Goal: Complete application form: Complete application form

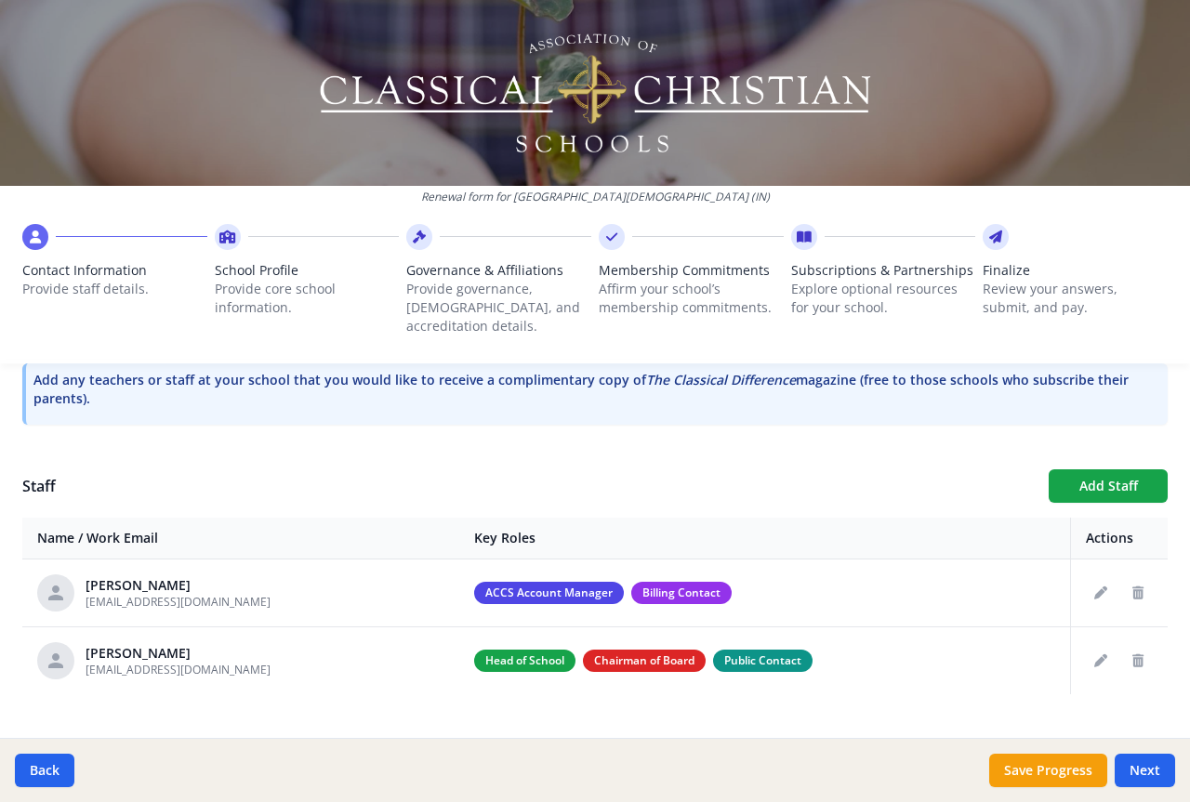
scroll to position [596, 0]
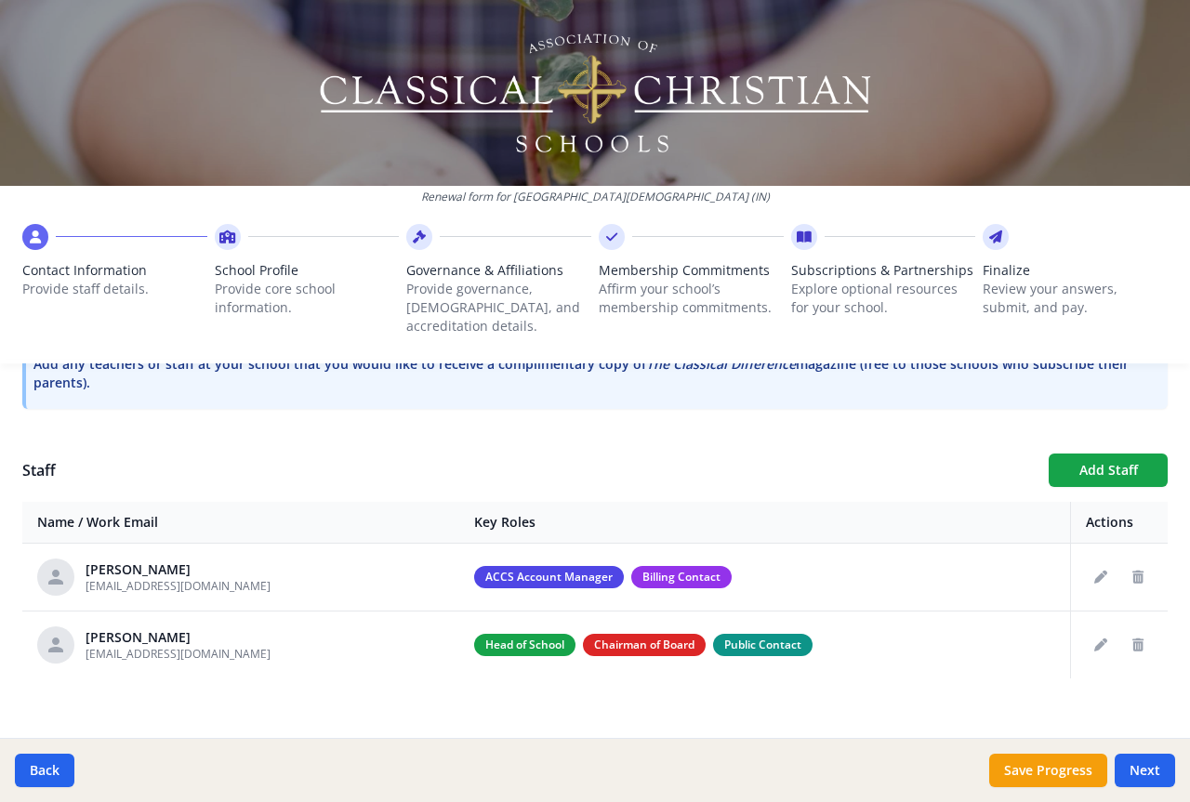
click at [1143, 753] on div "Back Save Progress Next" at bounding box center [595, 770] width 1190 height 64
click at [1143, 768] on button "Next" at bounding box center [1144, 770] width 60 height 33
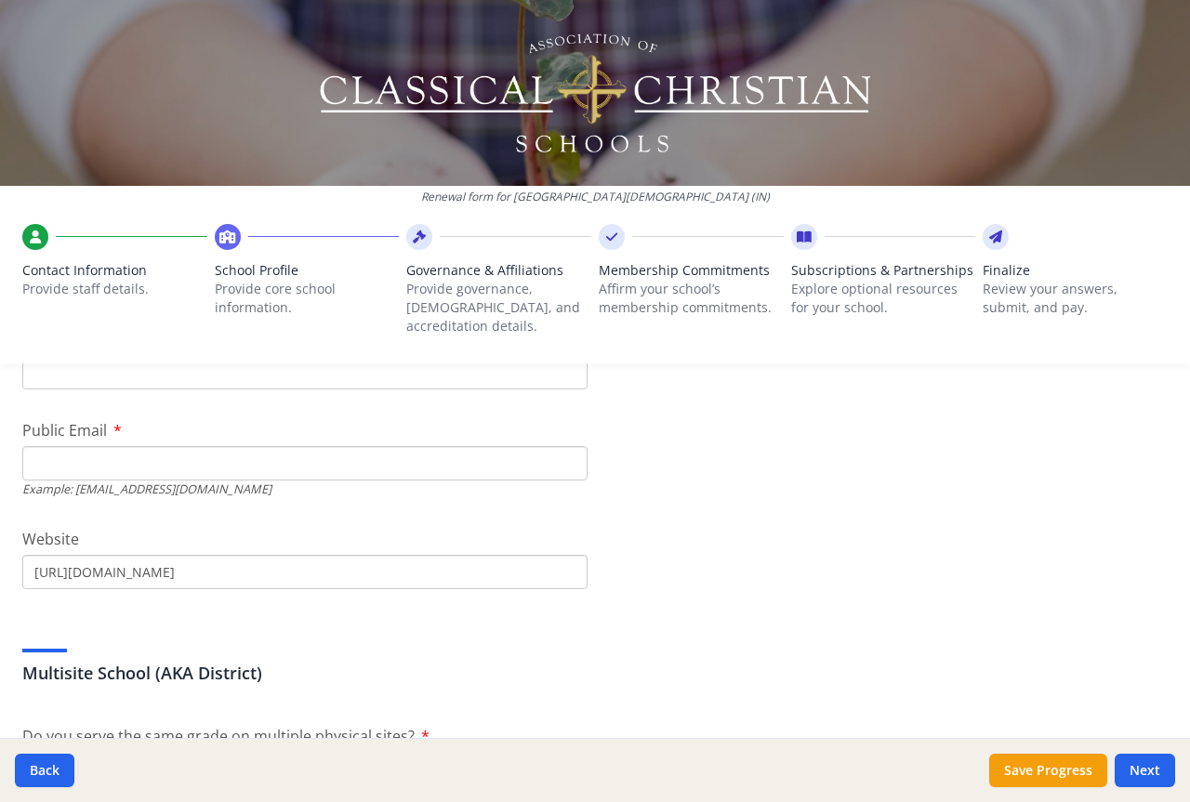
click at [132, 446] on input "Public Email" at bounding box center [304, 463] width 565 height 34
type input "[EMAIL_ADDRESS][DOMAIN_NAME]"
type input "[PHONE_NUMBER]"
click at [444, 626] on div "Multisite School (AKA District)" at bounding box center [594, 652] width 1145 height 67
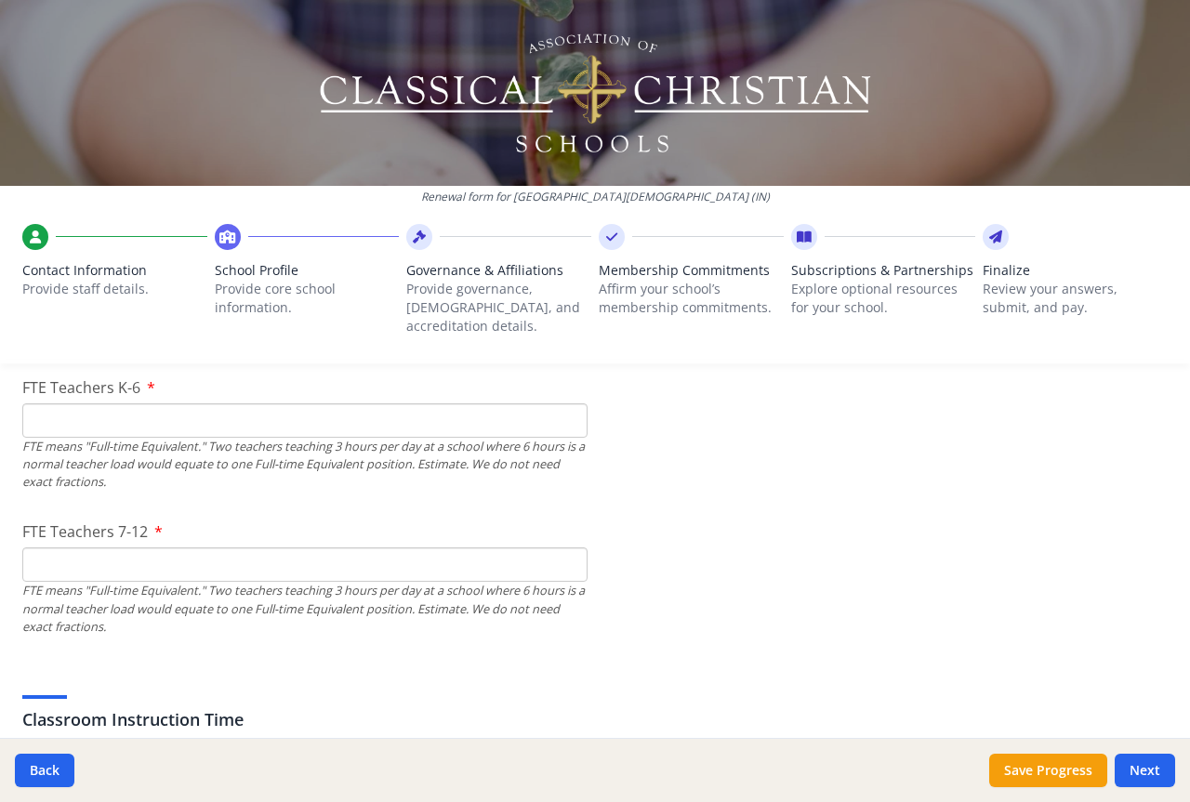
scroll to position [1061, 0]
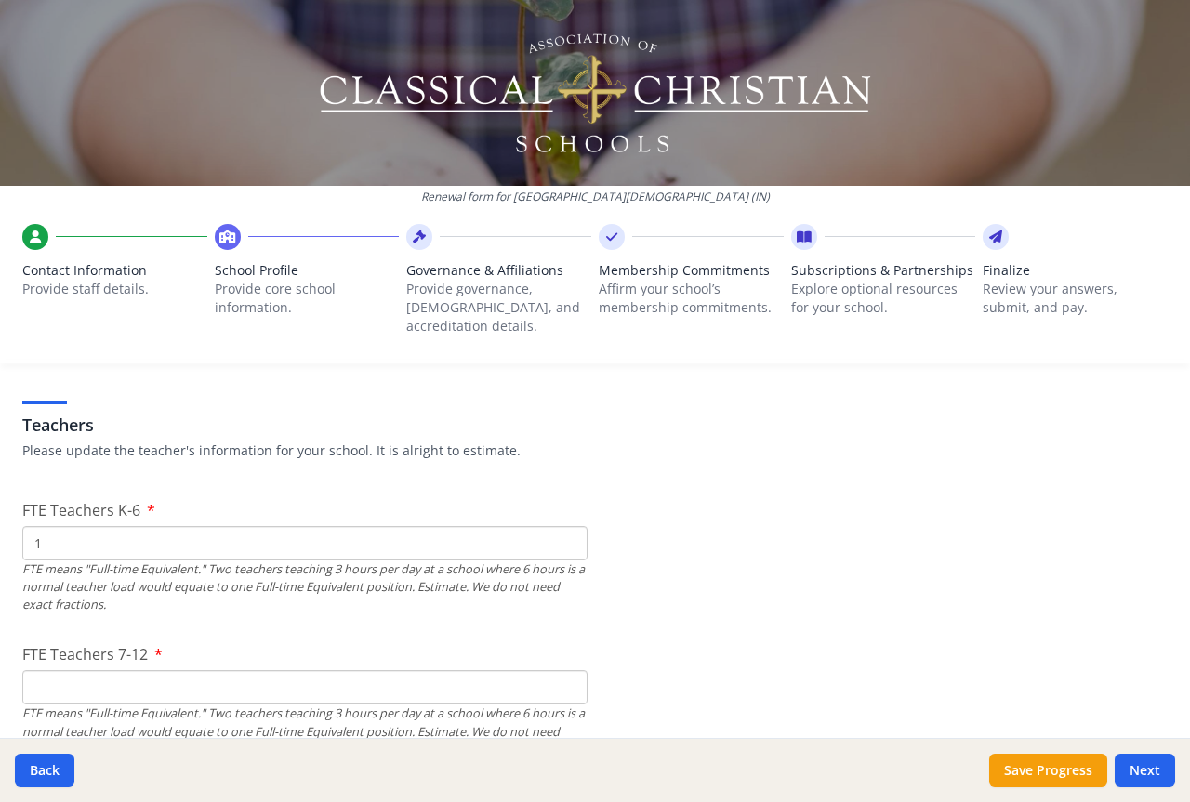
click at [560, 526] on input "1" at bounding box center [304, 543] width 565 height 34
type input "0"
click at [563, 530] on input "0" at bounding box center [304, 543] width 565 height 34
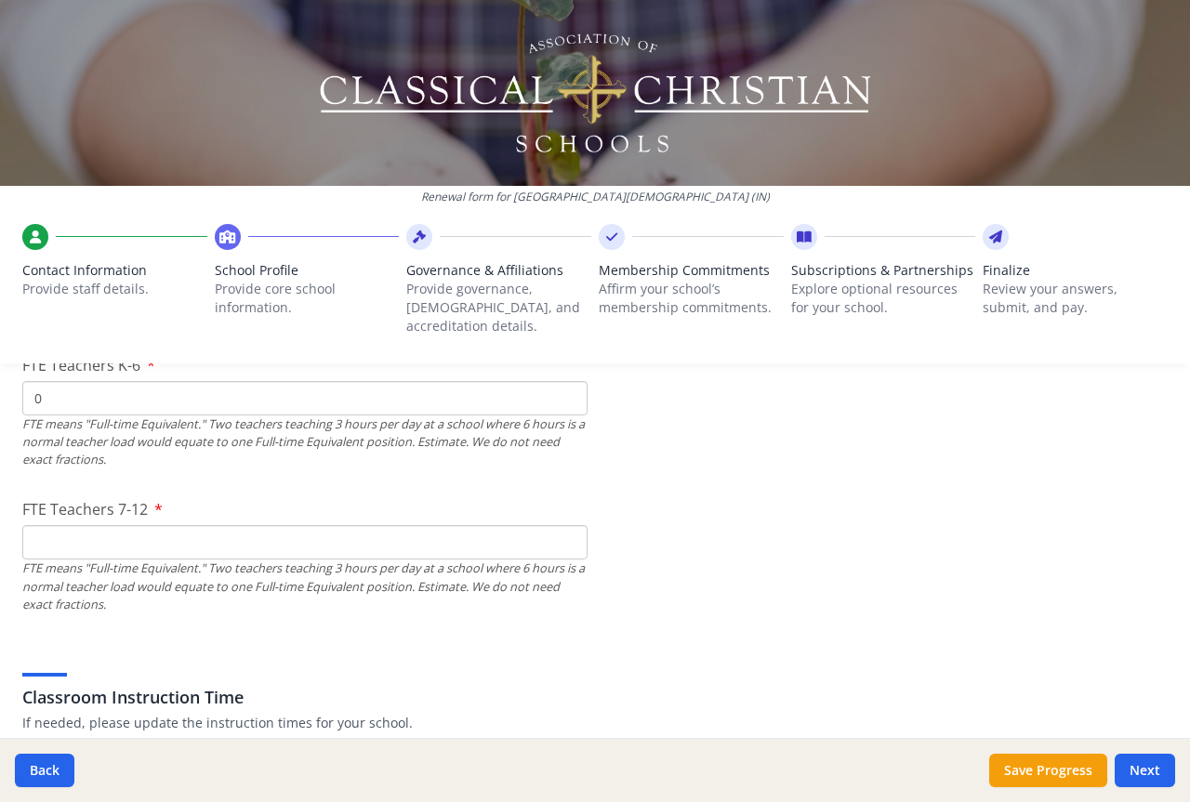
scroll to position [1246, 0]
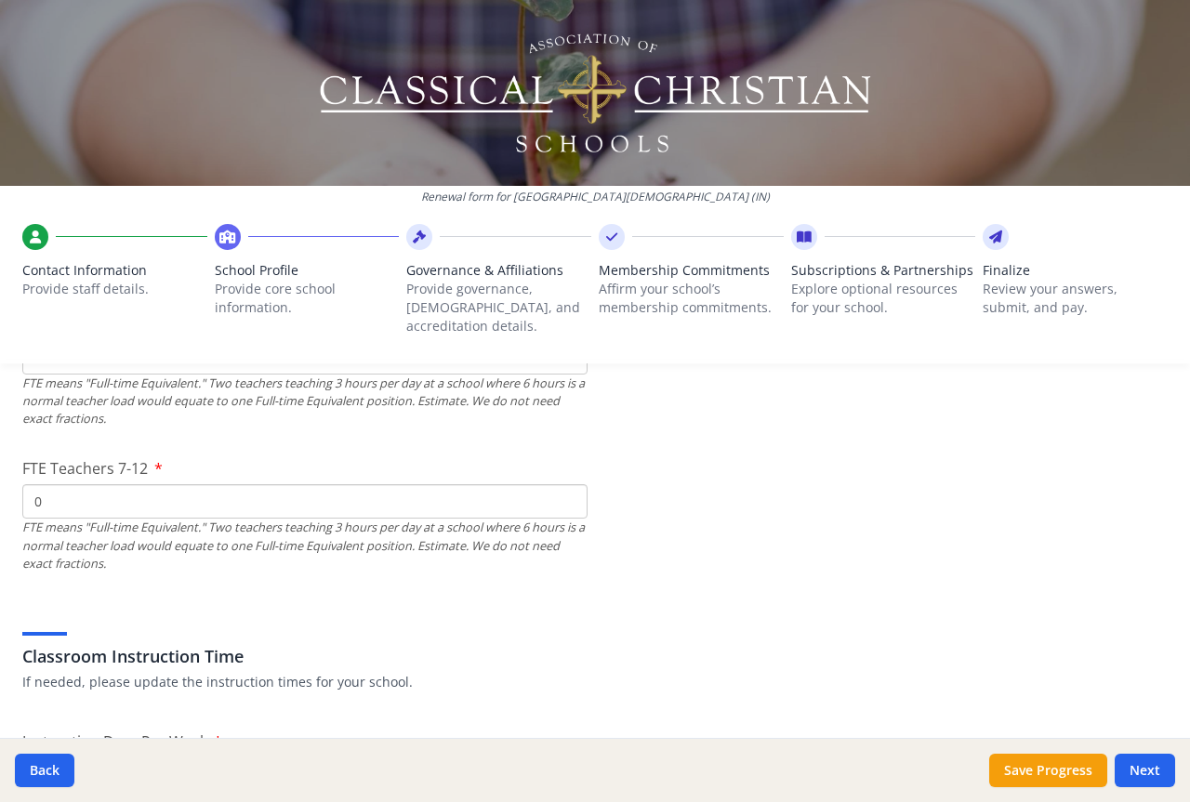
type input "0"
click at [561, 484] on input "0" at bounding box center [304, 501] width 565 height 34
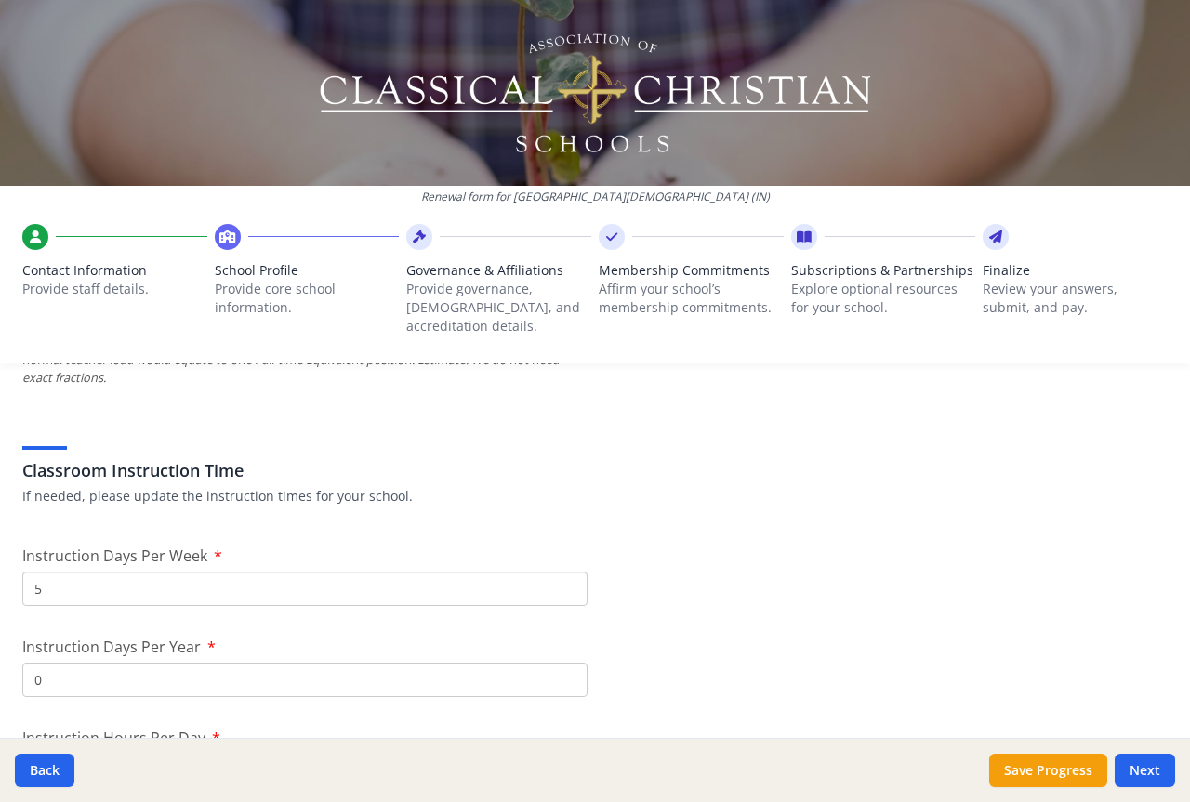
scroll to position [1525, 0]
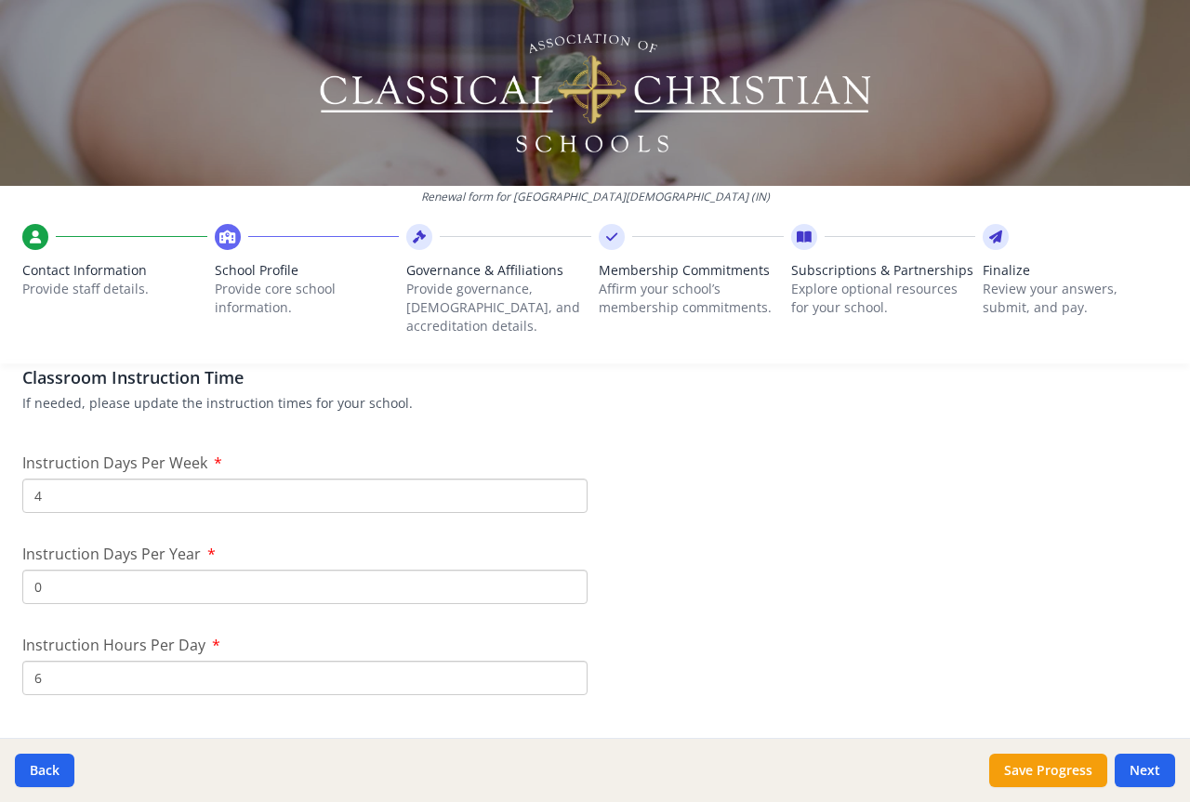
click at [562, 482] on input "4" at bounding box center [304, 496] width 565 height 34
click at [562, 482] on input "3" at bounding box center [304, 496] width 565 height 34
click at [562, 482] on input "2" at bounding box center [304, 496] width 565 height 34
click at [562, 482] on input "1" at bounding box center [304, 496] width 565 height 34
type input "0"
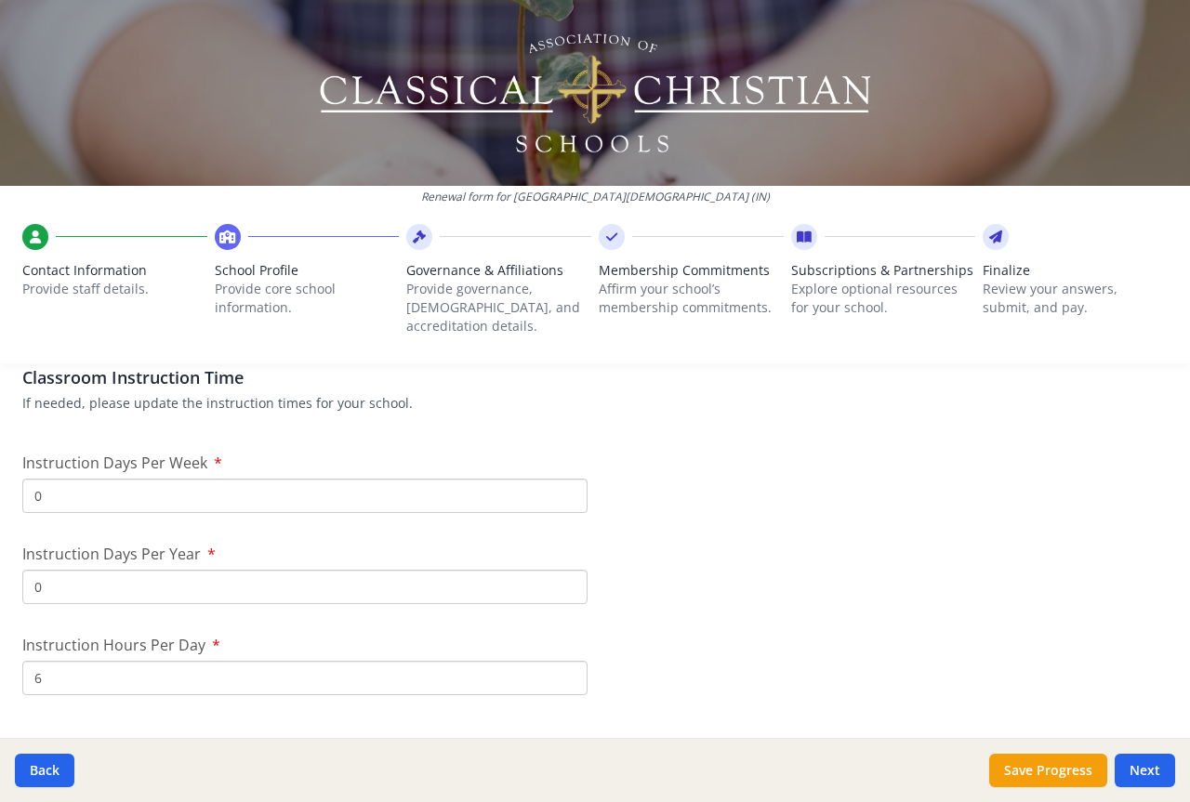
click at [562, 482] on input "0" at bounding box center [304, 496] width 565 height 34
click at [555, 570] on input "1" at bounding box center [304, 587] width 565 height 34
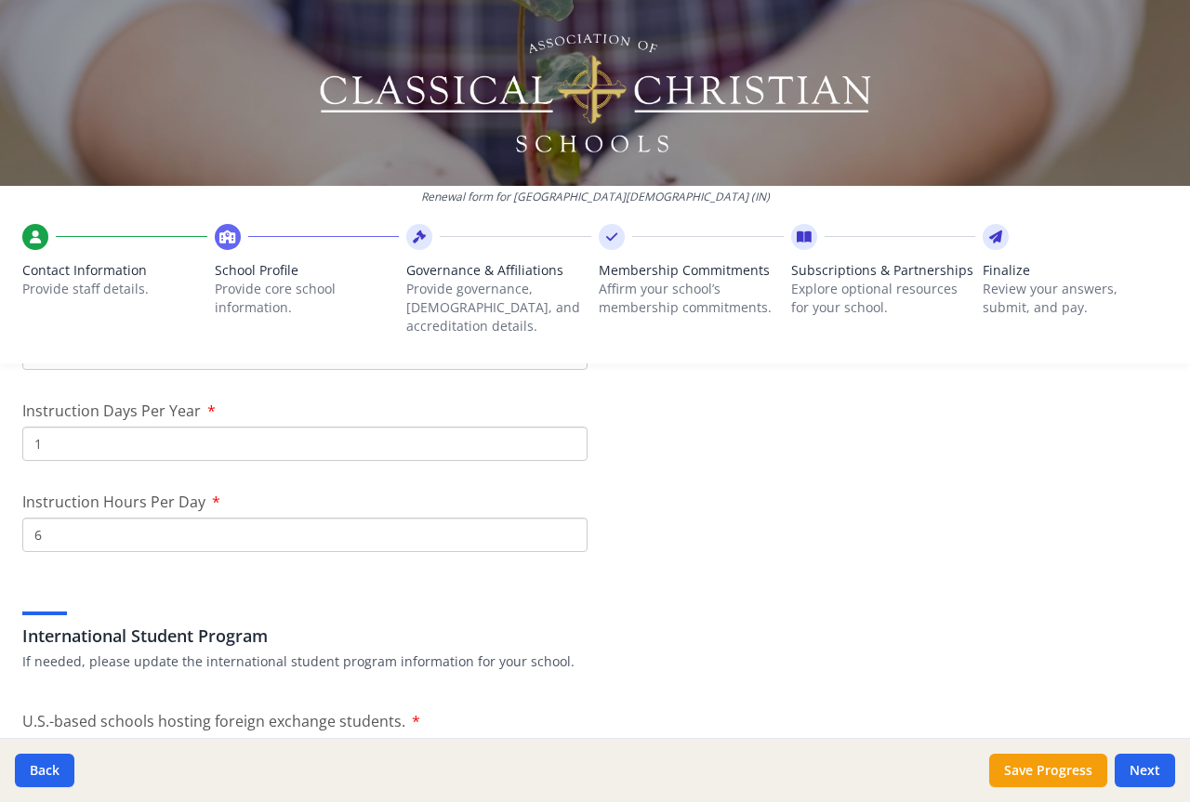
scroll to position [1711, 0]
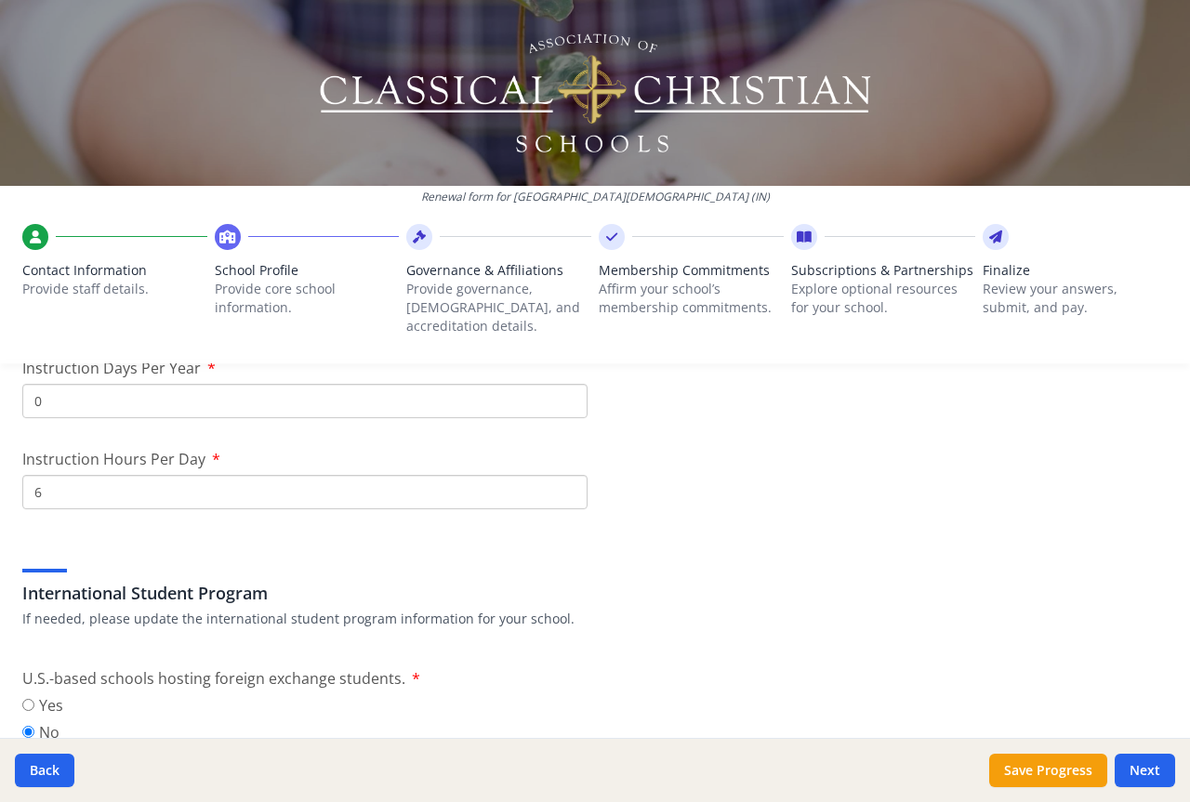
type input "0"
click at [560, 388] on input "0" at bounding box center [304, 401] width 565 height 34
click at [563, 481] on input "5" at bounding box center [304, 492] width 565 height 34
click at [563, 481] on input "4" at bounding box center [304, 492] width 565 height 34
click at [563, 481] on input "3" at bounding box center [304, 492] width 565 height 34
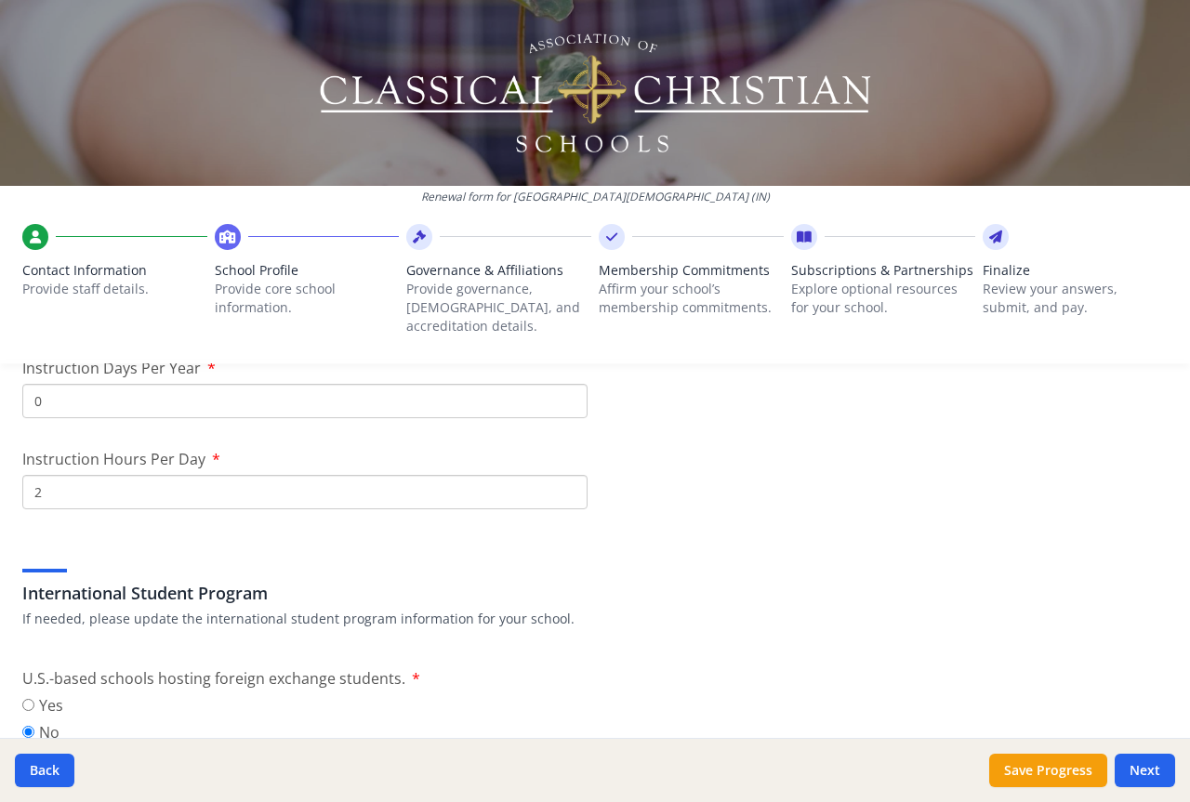
click at [563, 481] on input "2" at bounding box center [304, 492] width 565 height 34
click at [563, 481] on input "1" at bounding box center [304, 492] width 565 height 34
type input "0"
click at [563, 481] on input "0" at bounding box center [304, 492] width 565 height 34
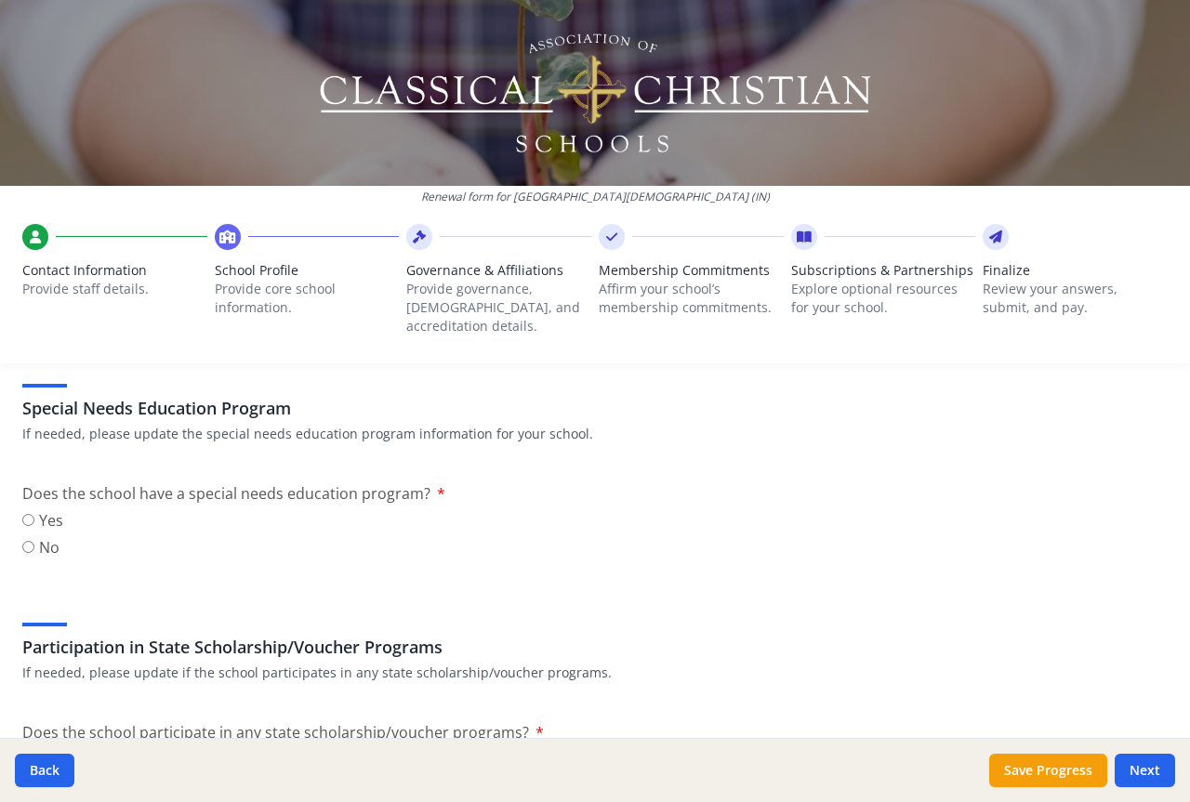
scroll to position [2176, 0]
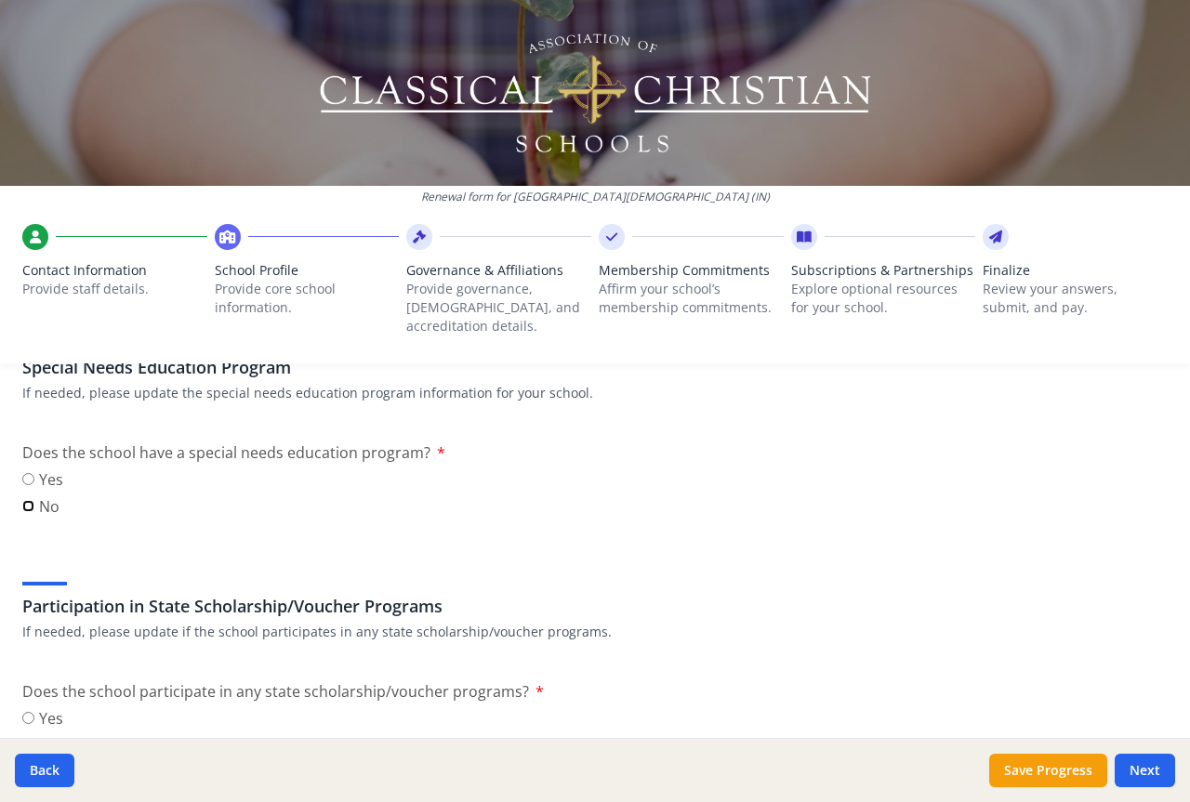
click at [30, 500] on input "No" at bounding box center [28, 506] width 12 height 12
radio input "true"
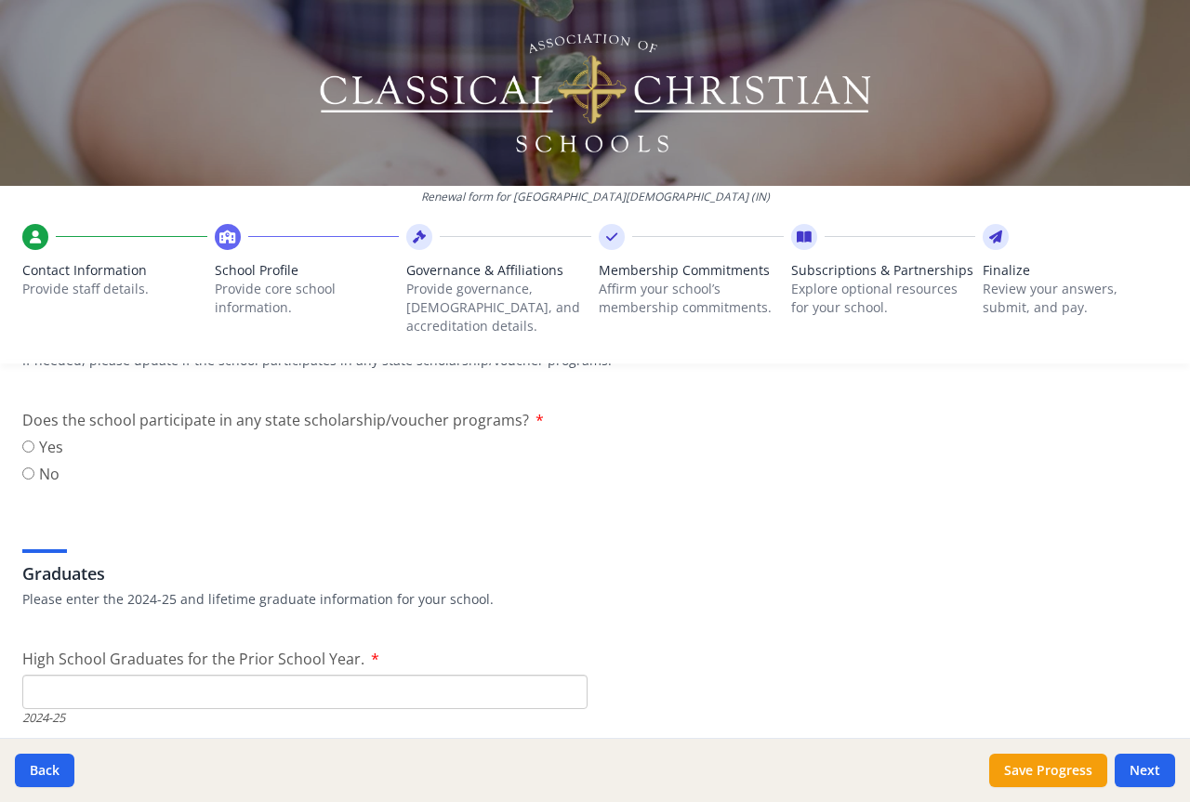
scroll to position [2455, 0]
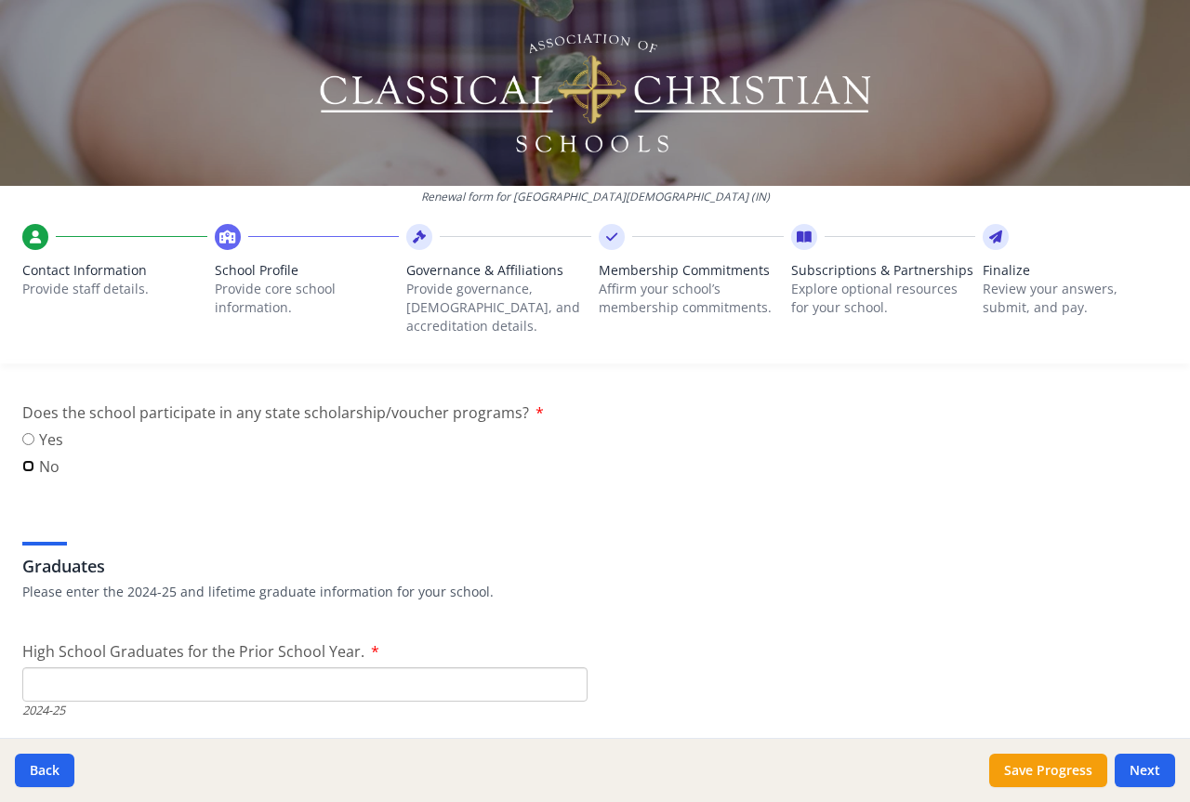
click at [31, 460] on input "No" at bounding box center [28, 466] width 12 height 12
radio input "true"
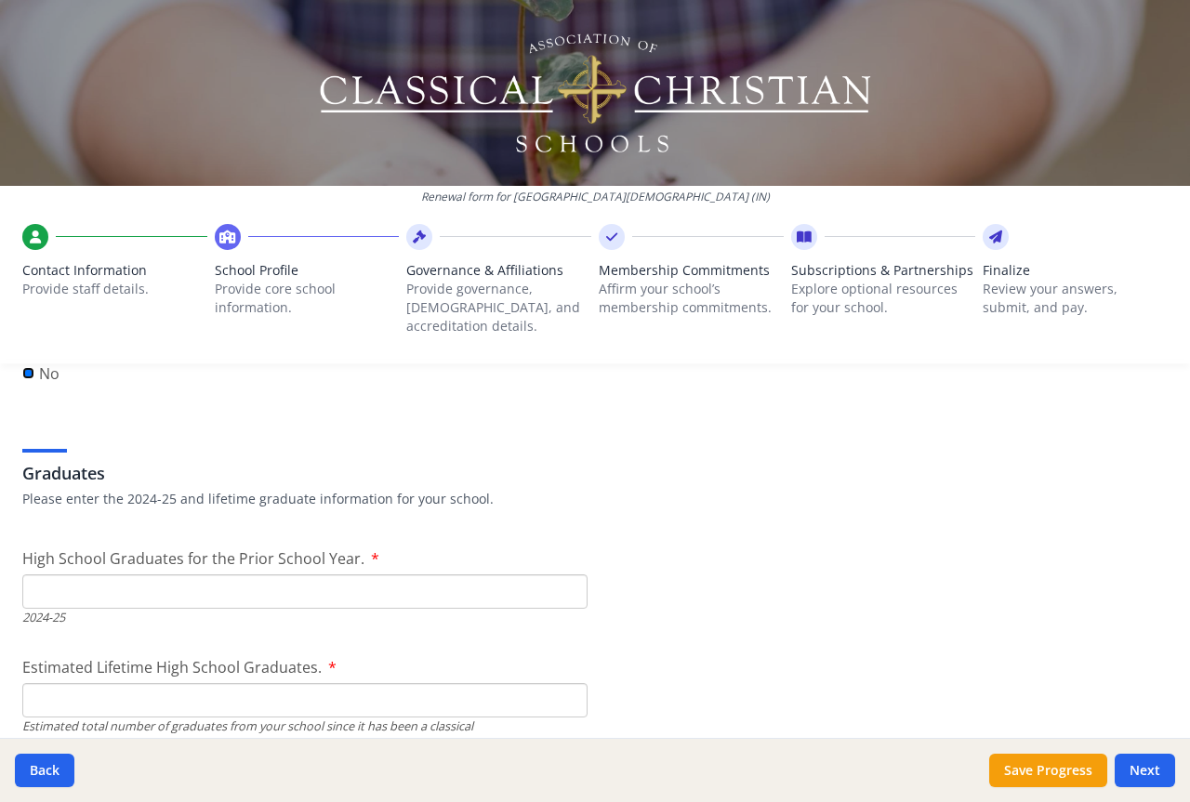
scroll to position [2641, 0]
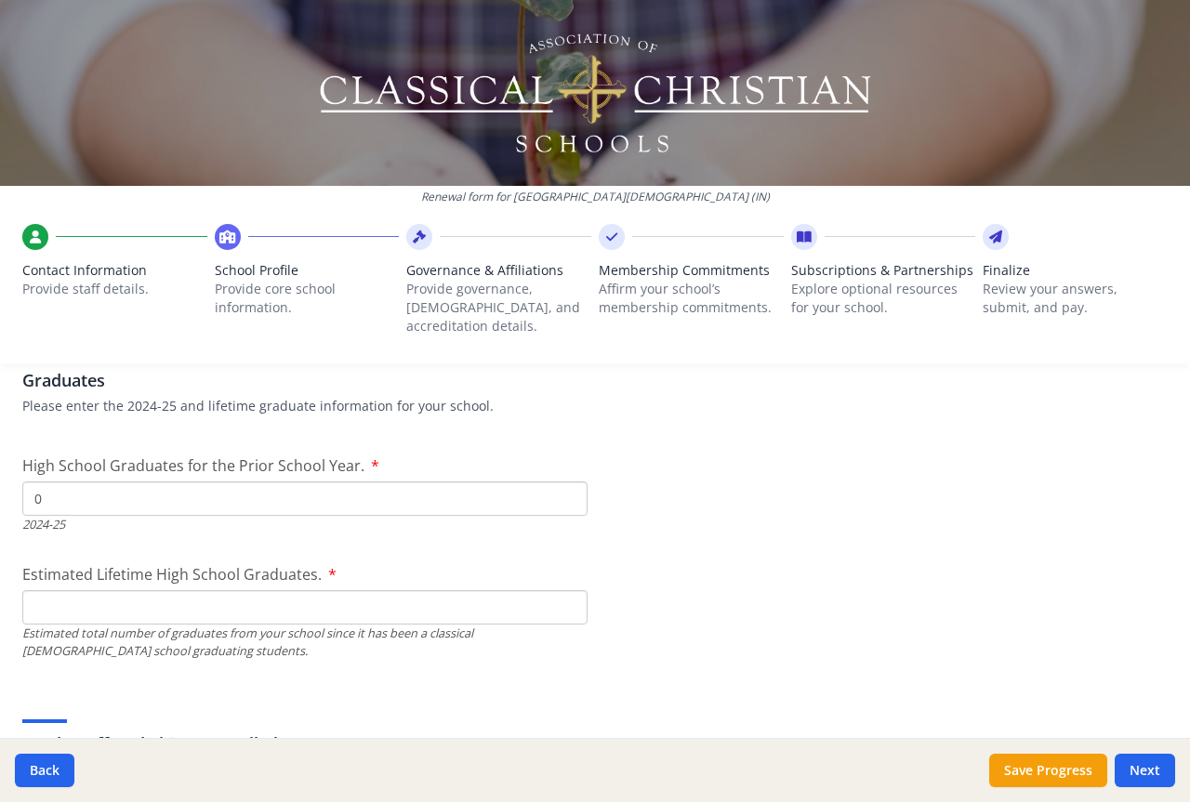
type input "0"
click at [559, 486] on input "0" at bounding box center [304, 498] width 565 height 34
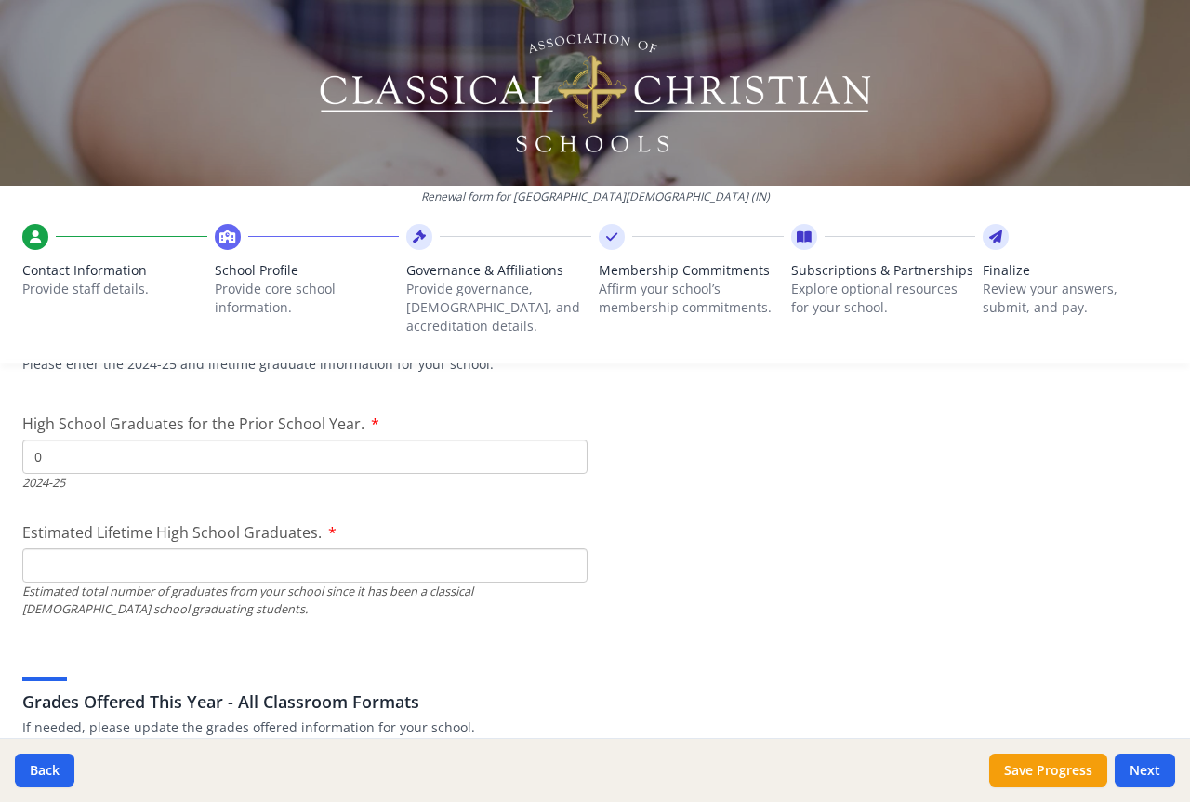
scroll to position [2734, 0]
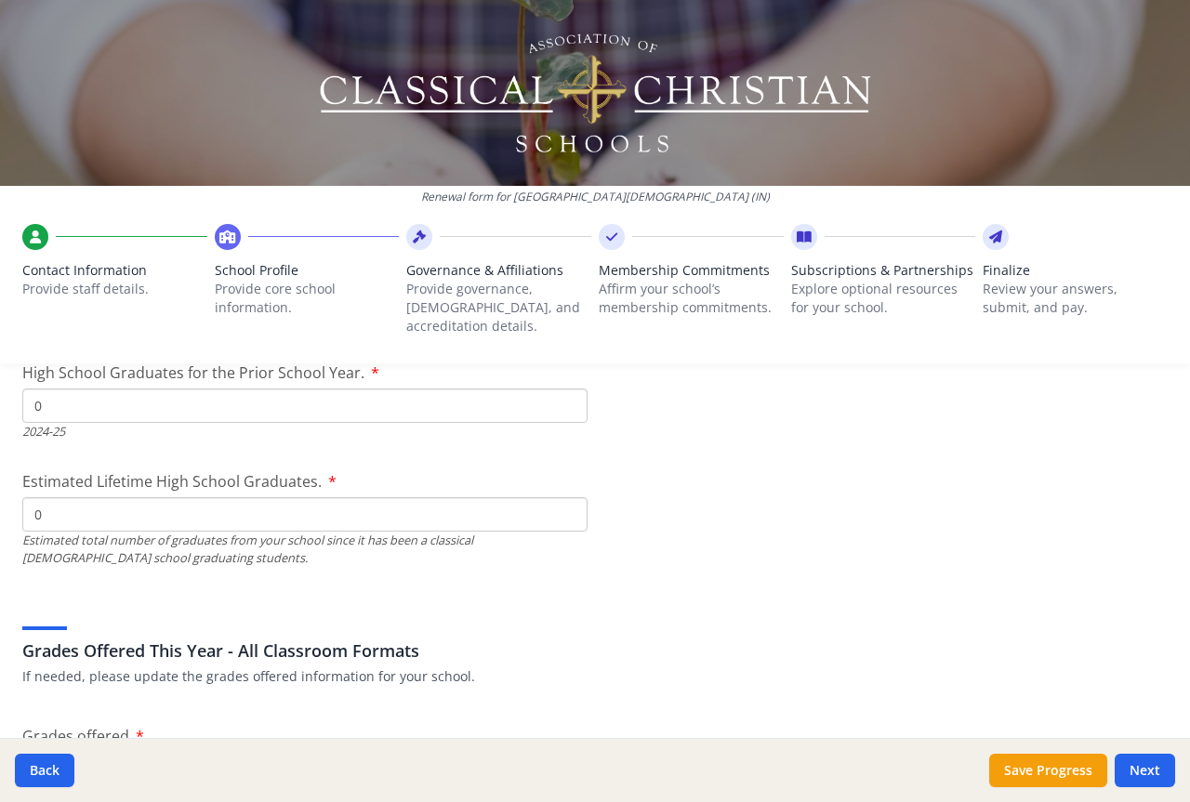
type input "0"
click at [560, 500] on input "0" at bounding box center [304, 514] width 565 height 34
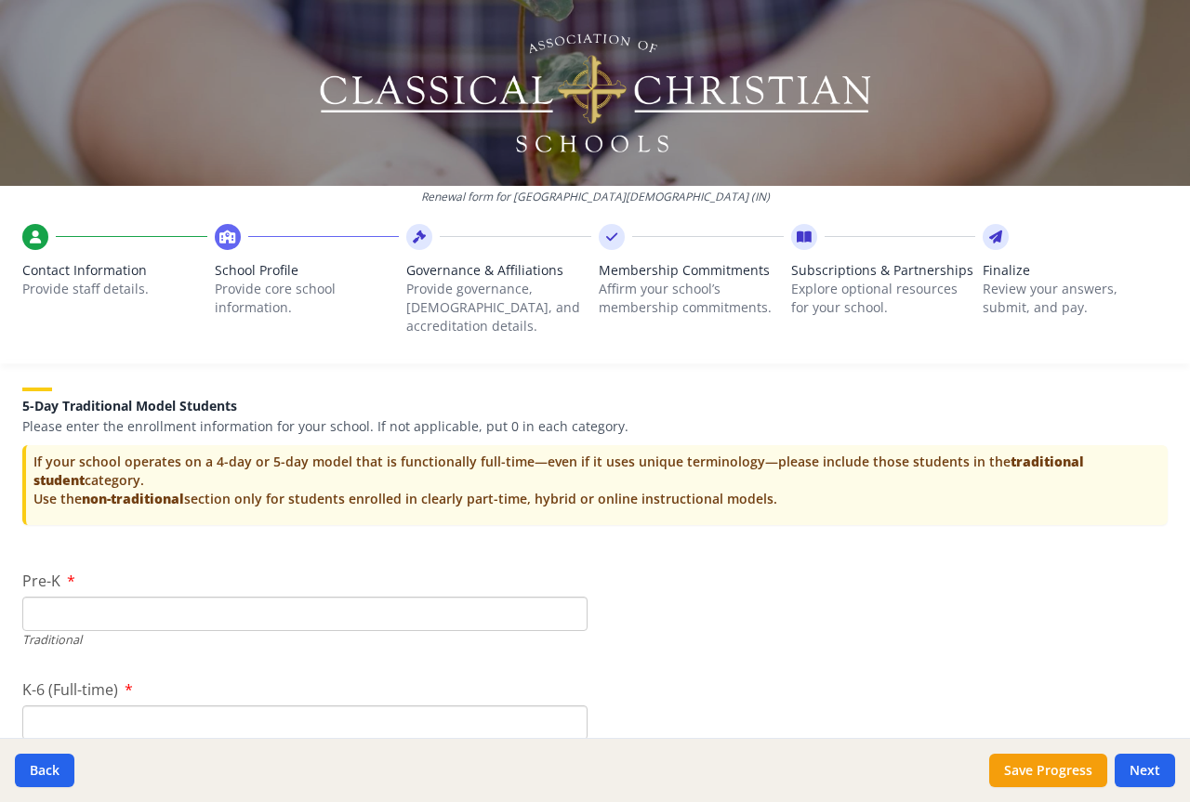
scroll to position [3756, 0]
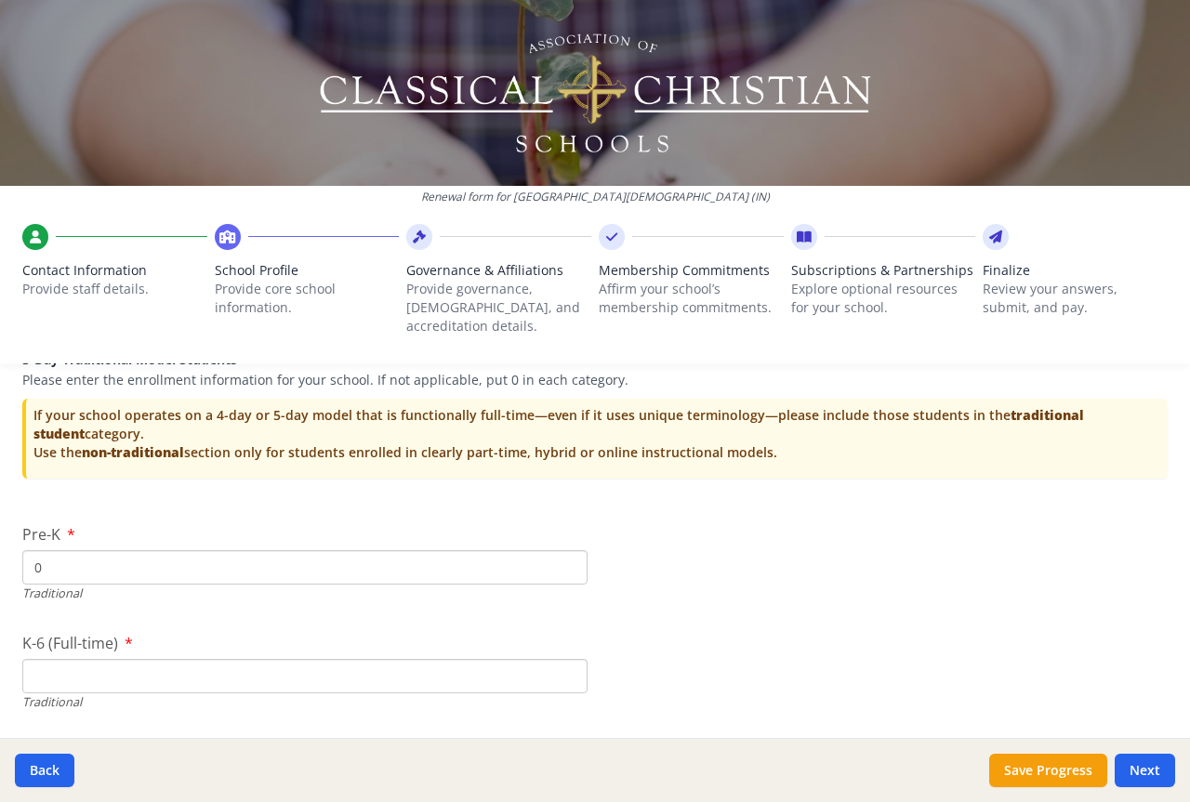
type input "0"
click at [561, 551] on input "0" at bounding box center [304, 567] width 565 height 34
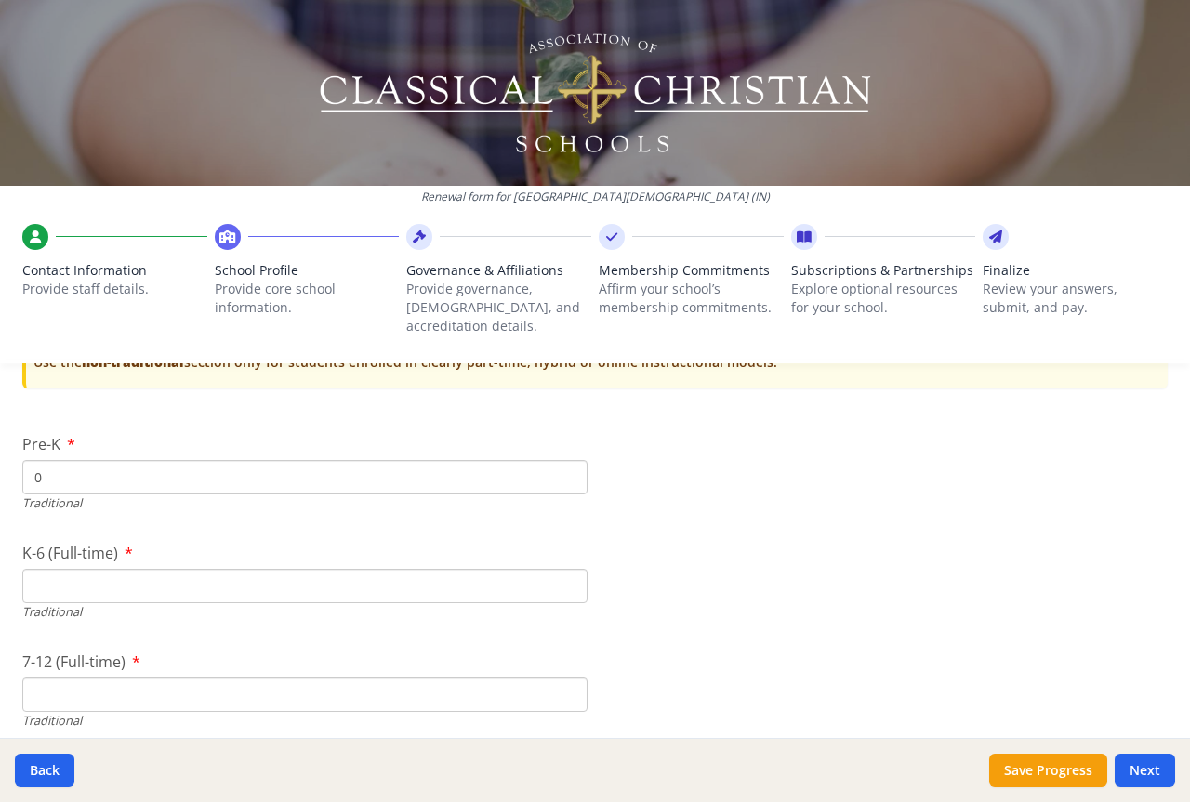
scroll to position [3849, 0]
type input "0"
click at [561, 573] on input "0" at bounding box center [304, 583] width 565 height 34
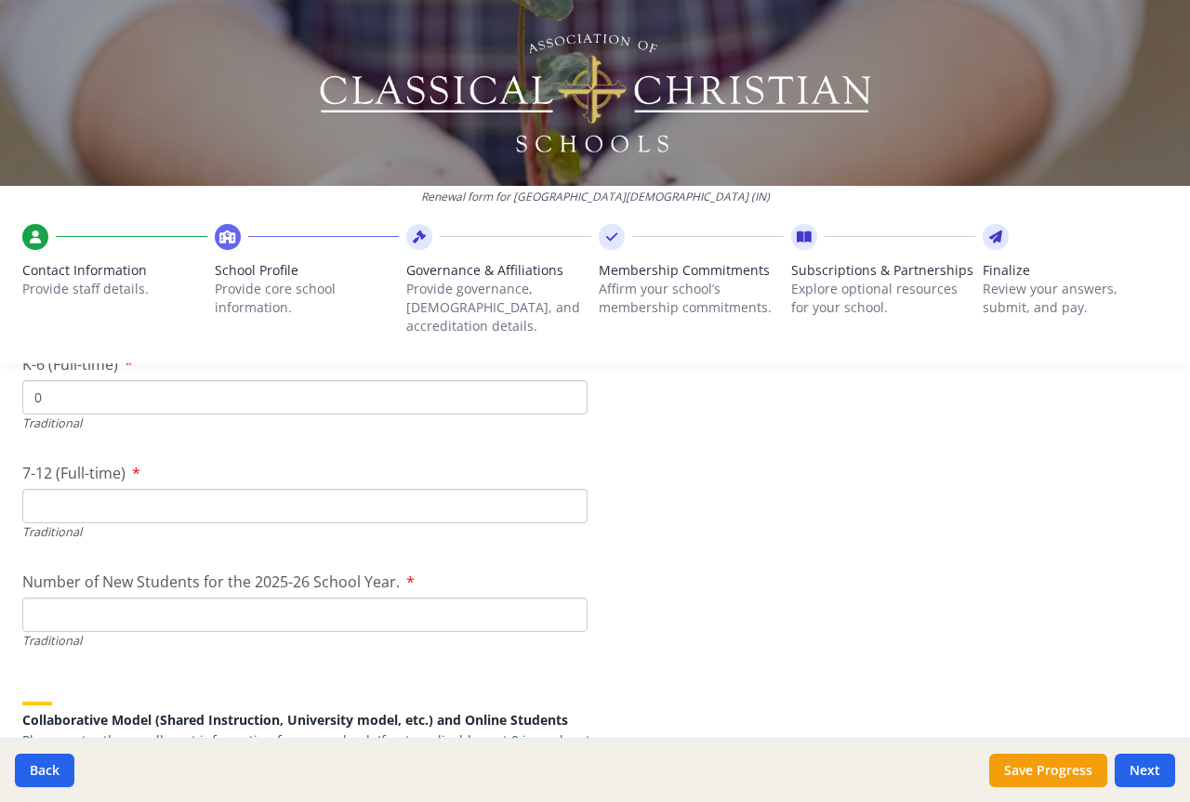
scroll to position [4128, 0]
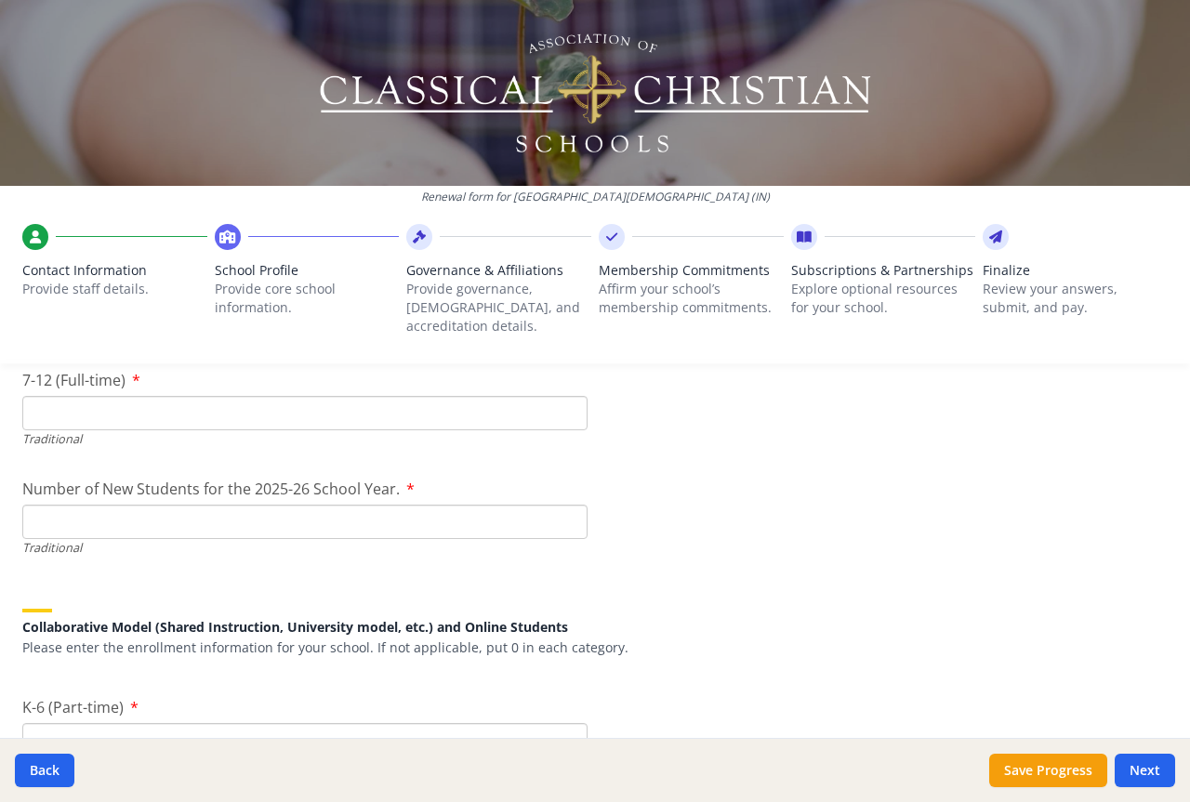
click at [562, 405] on input "7-12 (Full-time)" at bounding box center [304, 413] width 565 height 34
type input "0"
click at [562, 398] on input "0" at bounding box center [304, 413] width 565 height 34
type input "0"
click at [562, 505] on input "0" at bounding box center [304, 522] width 565 height 34
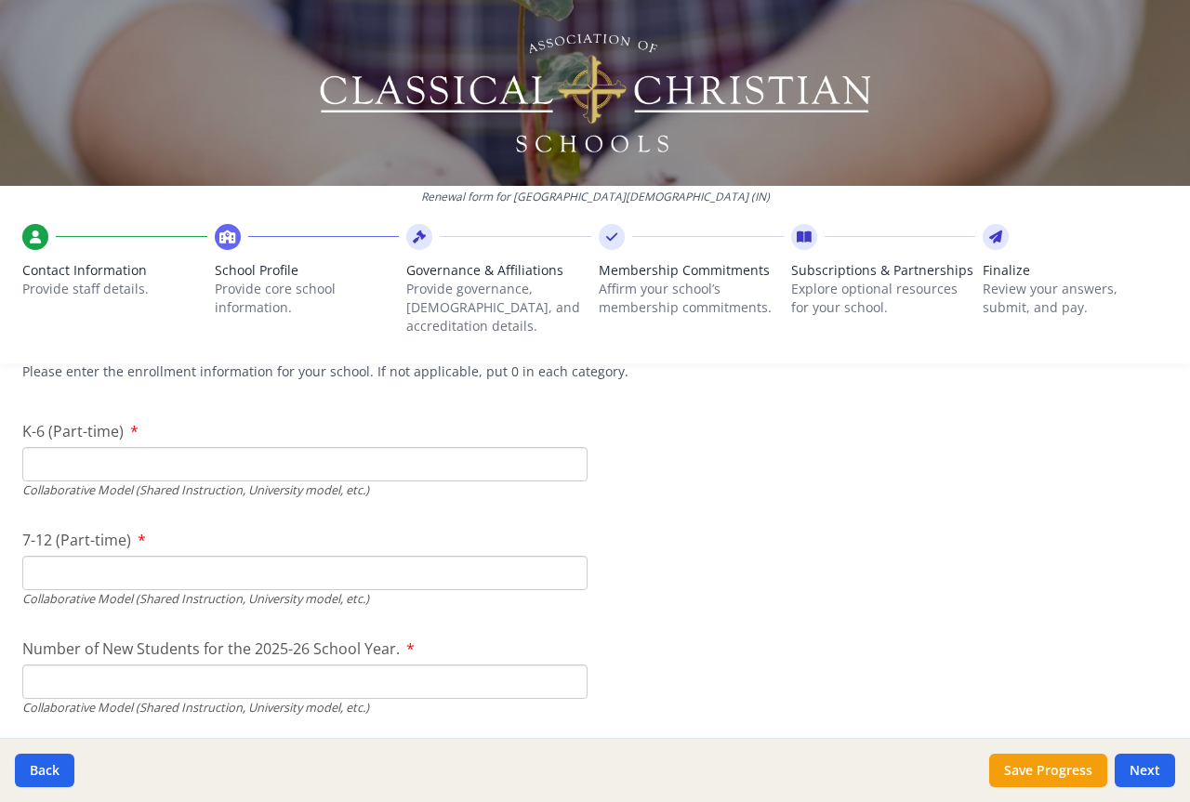
scroll to position [4407, 0]
type input "0"
click at [562, 448] on input "0" at bounding box center [304, 461] width 565 height 34
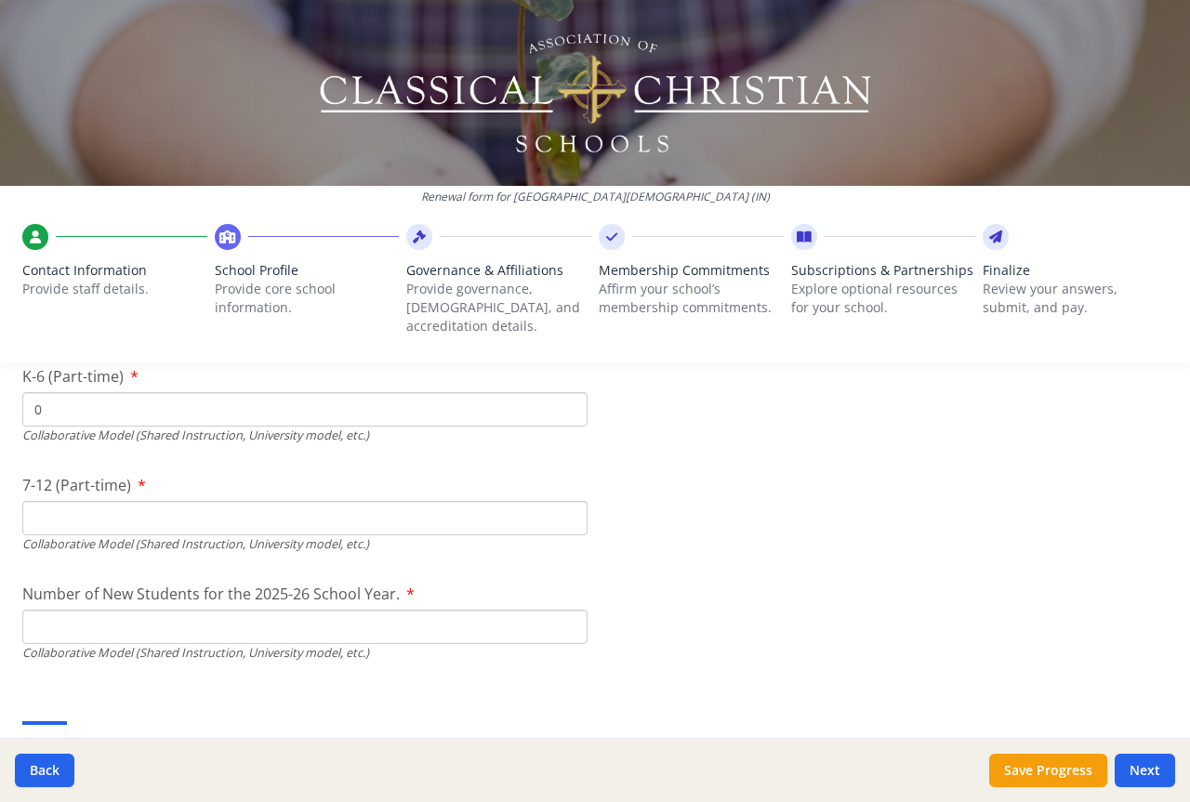
scroll to position [4500, 0]
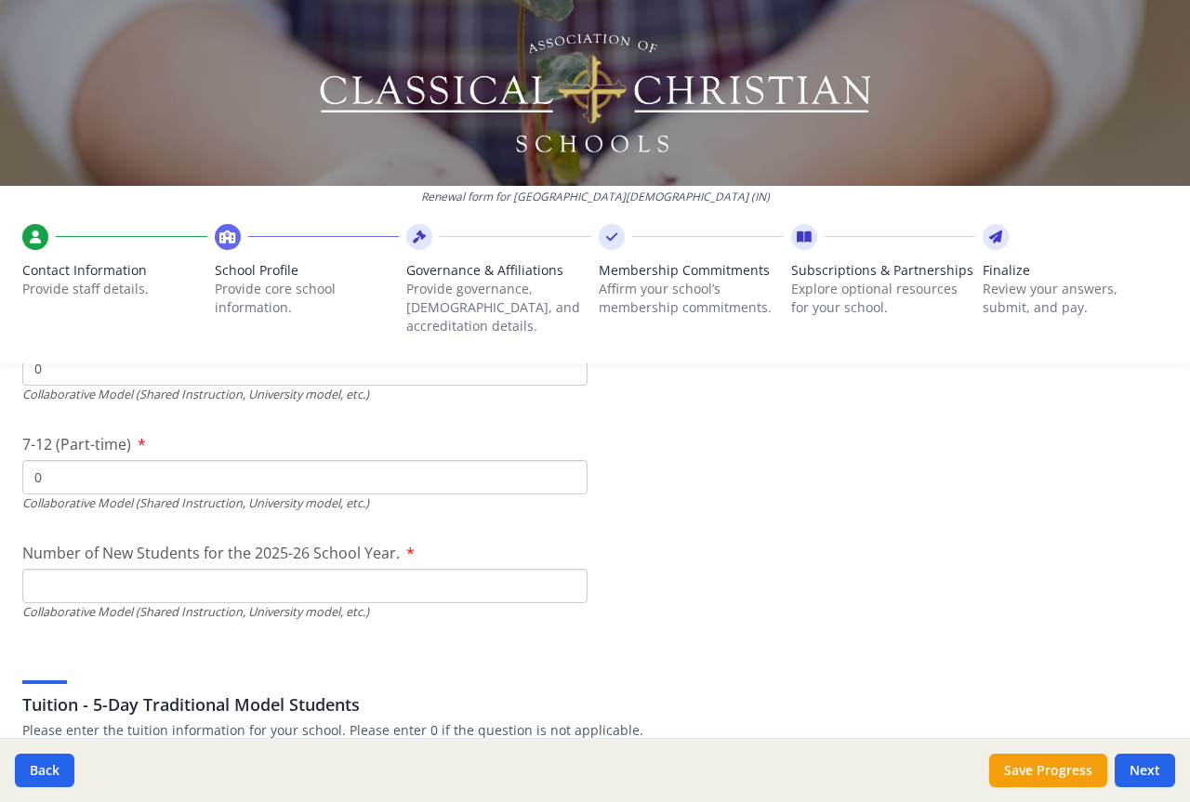
type input "0"
click at [561, 464] on input "0" at bounding box center [304, 477] width 565 height 34
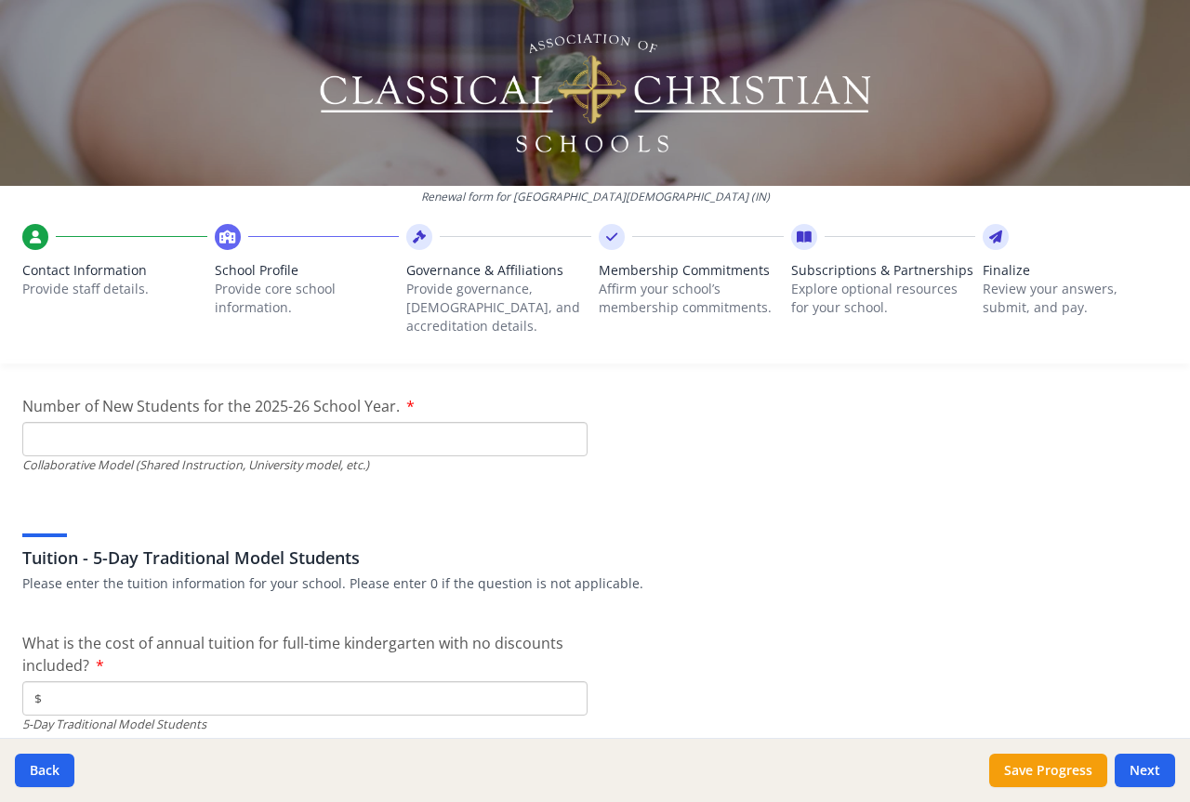
scroll to position [4686, 0]
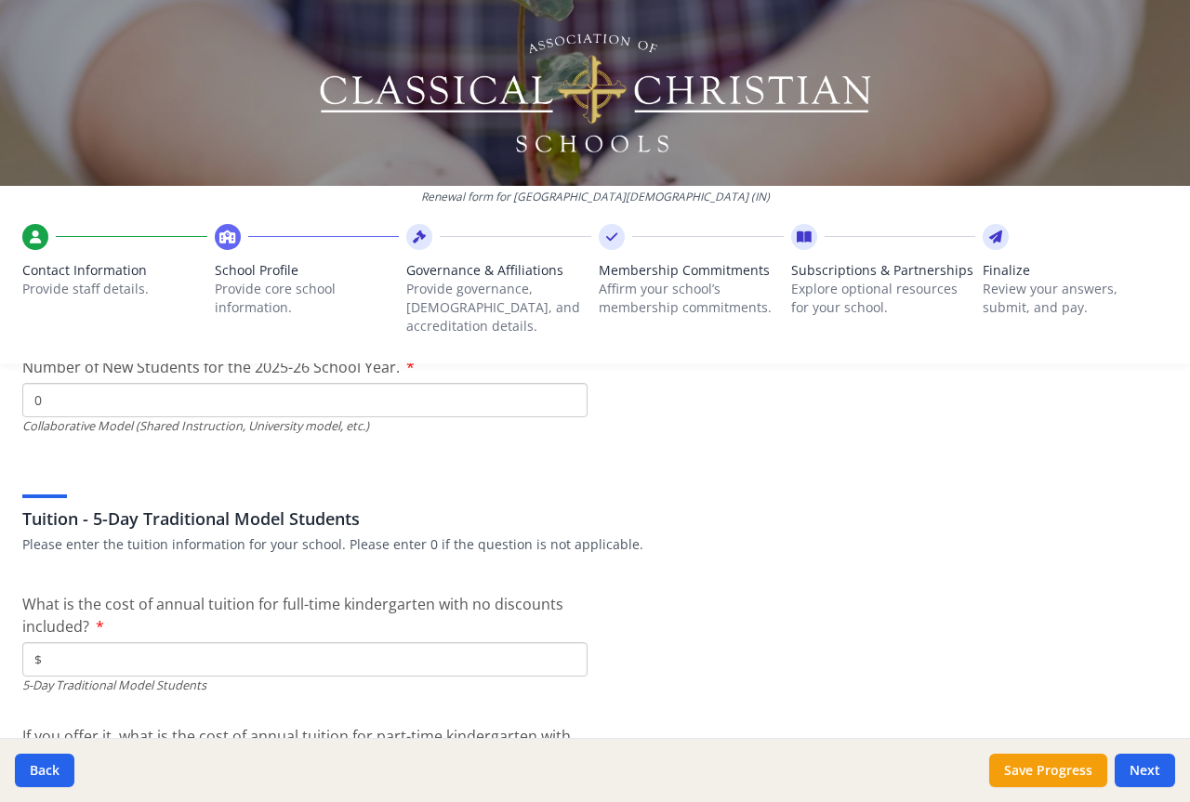
type input "0"
click at [560, 388] on input "0" at bounding box center [304, 400] width 565 height 34
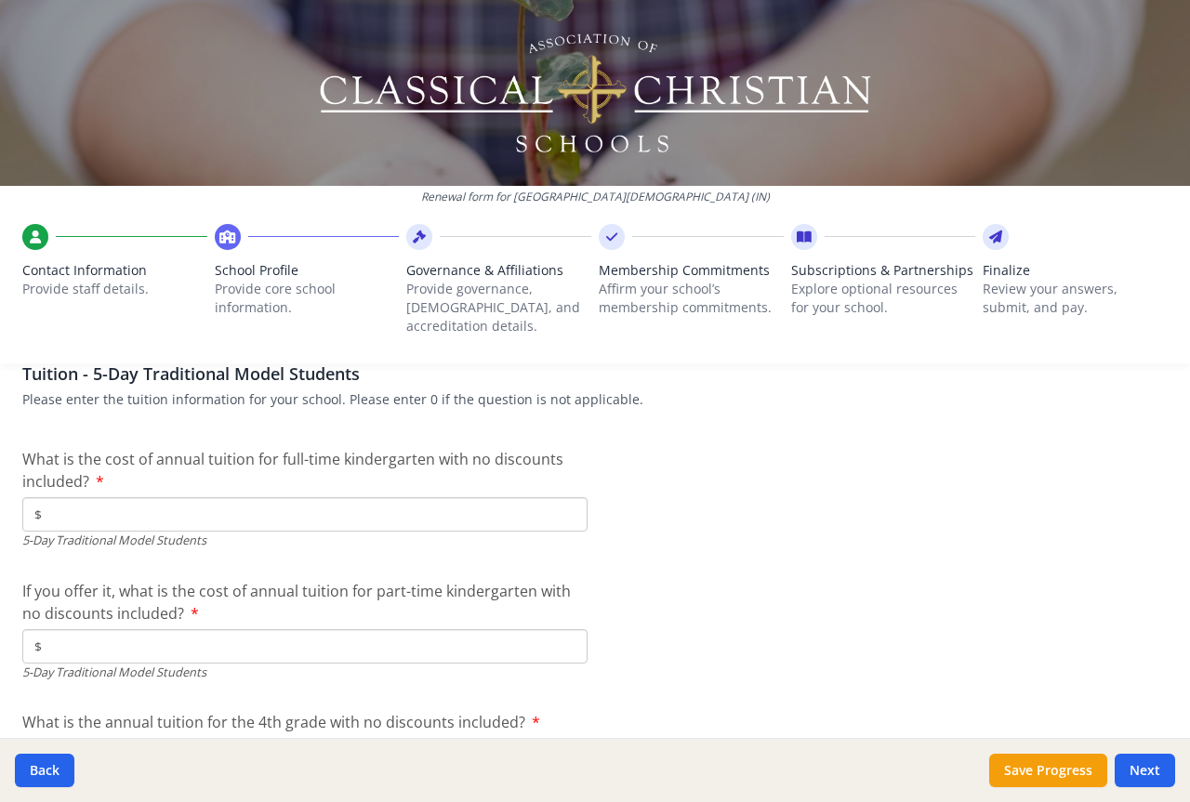
scroll to position [4872, 0]
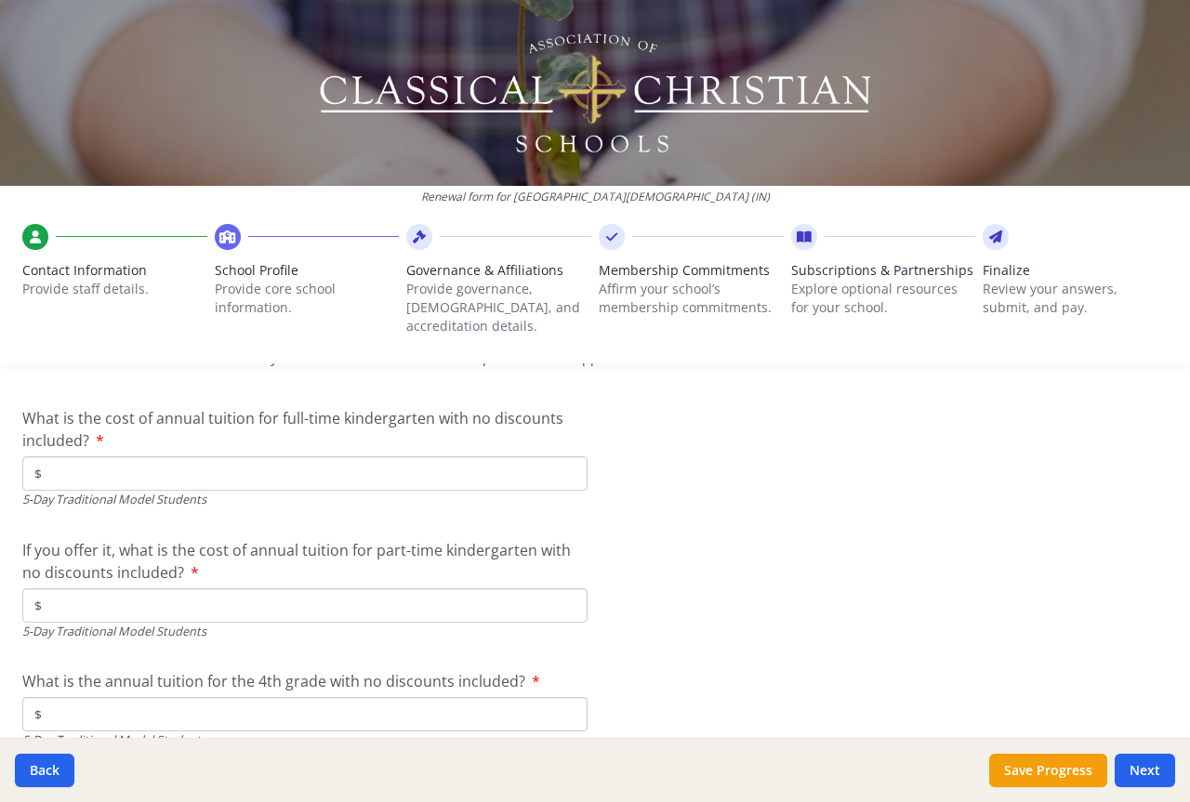
click at [553, 456] on input "$" at bounding box center [304, 473] width 565 height 34
type input "$0"
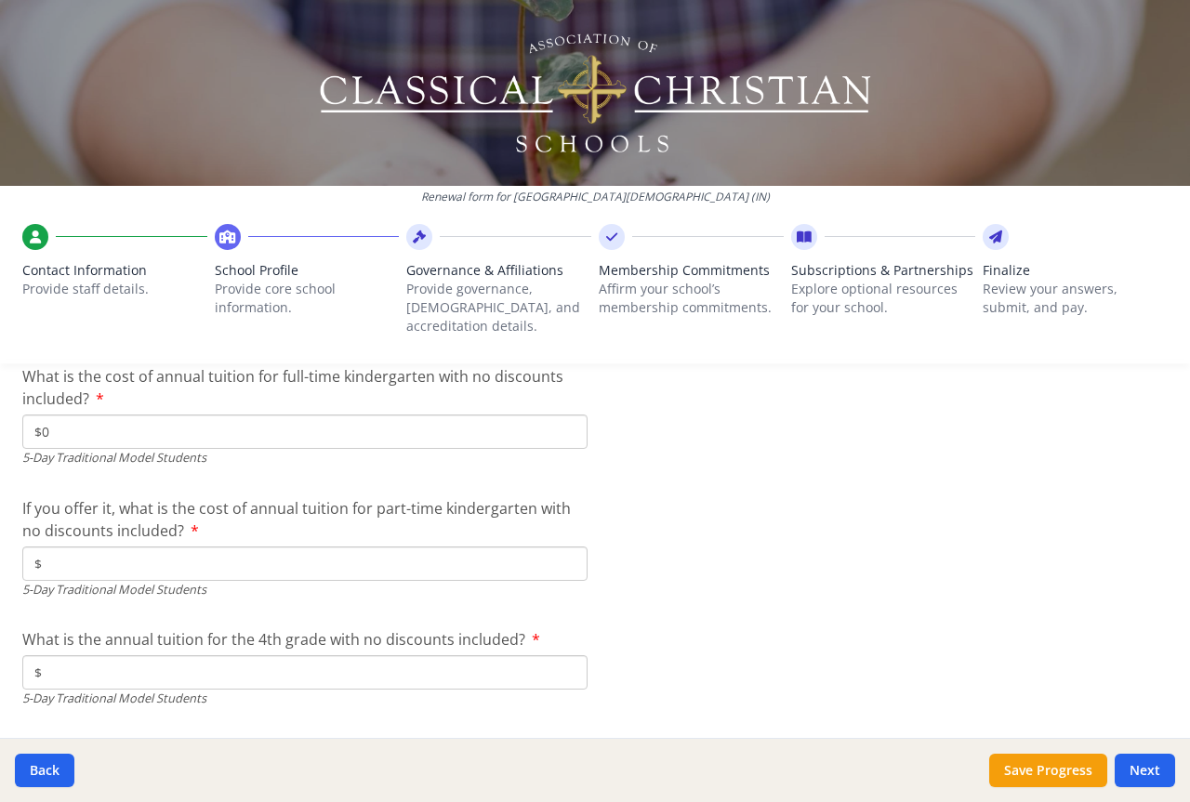
scroll to position [4964, 0]
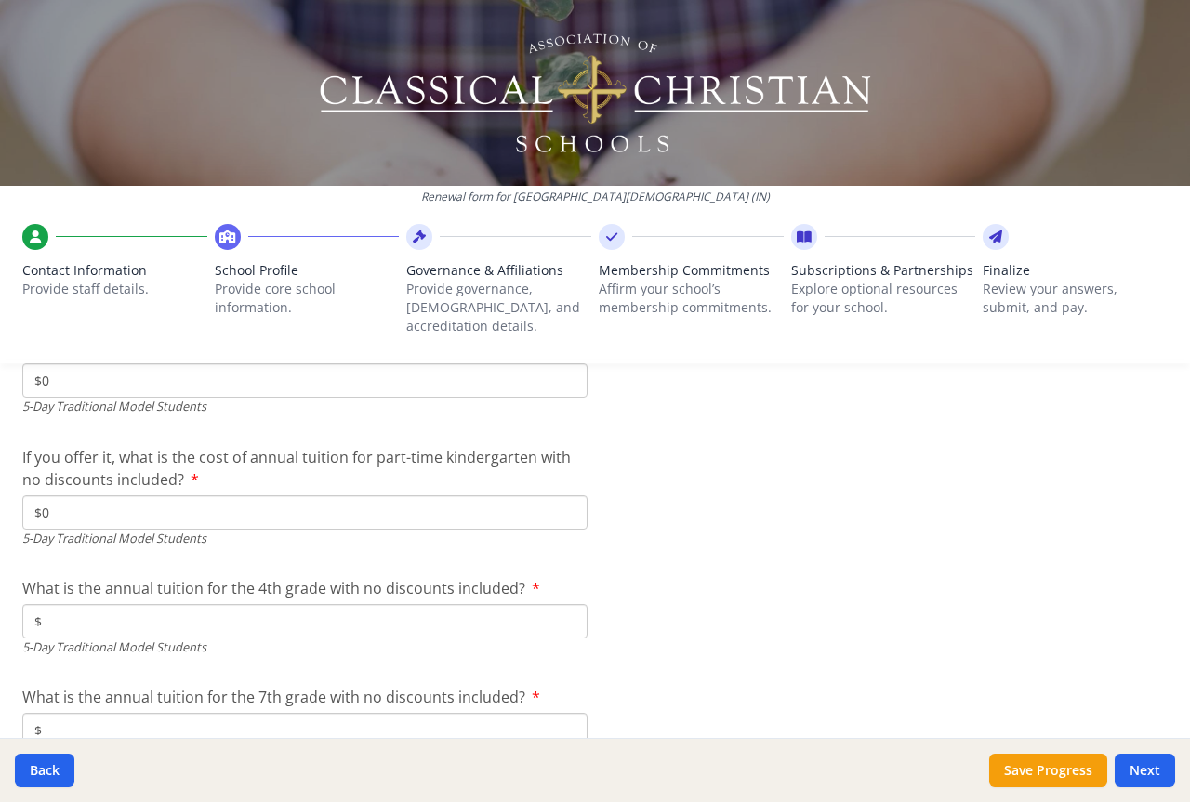
type input "$0"
click at [58, 604] on input "$" at bounding box center [304, 621] width 565 height 34
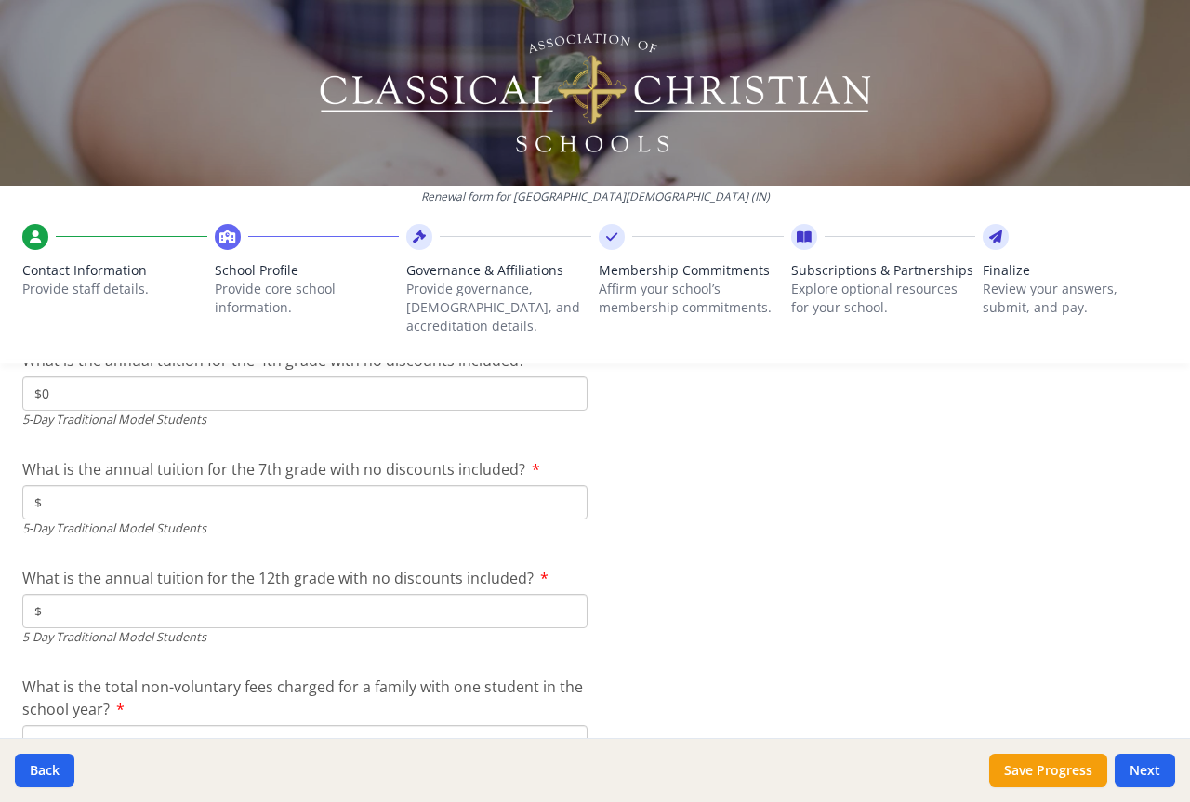
scroll to position [5243, 0]
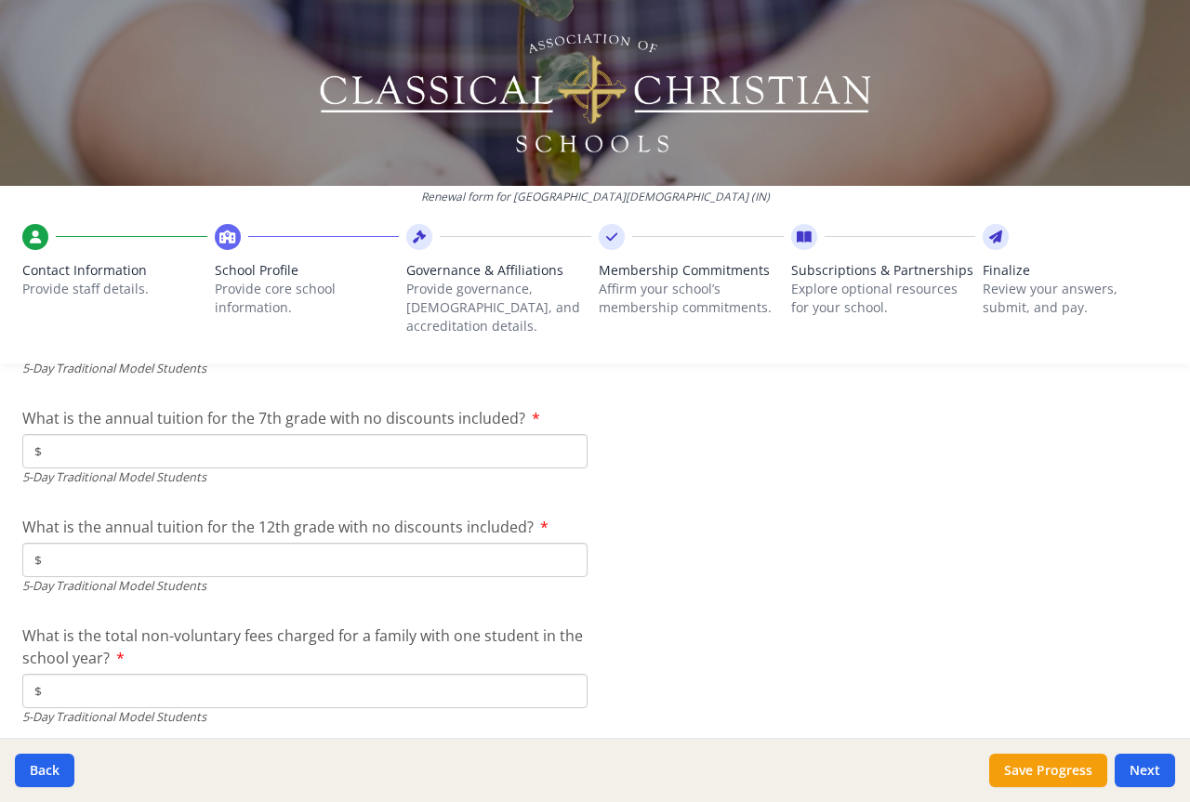
type input "$0"
click at [59, 440] on input "$" at bounding box center [304, 451] width 565 height 34
type input "$0"
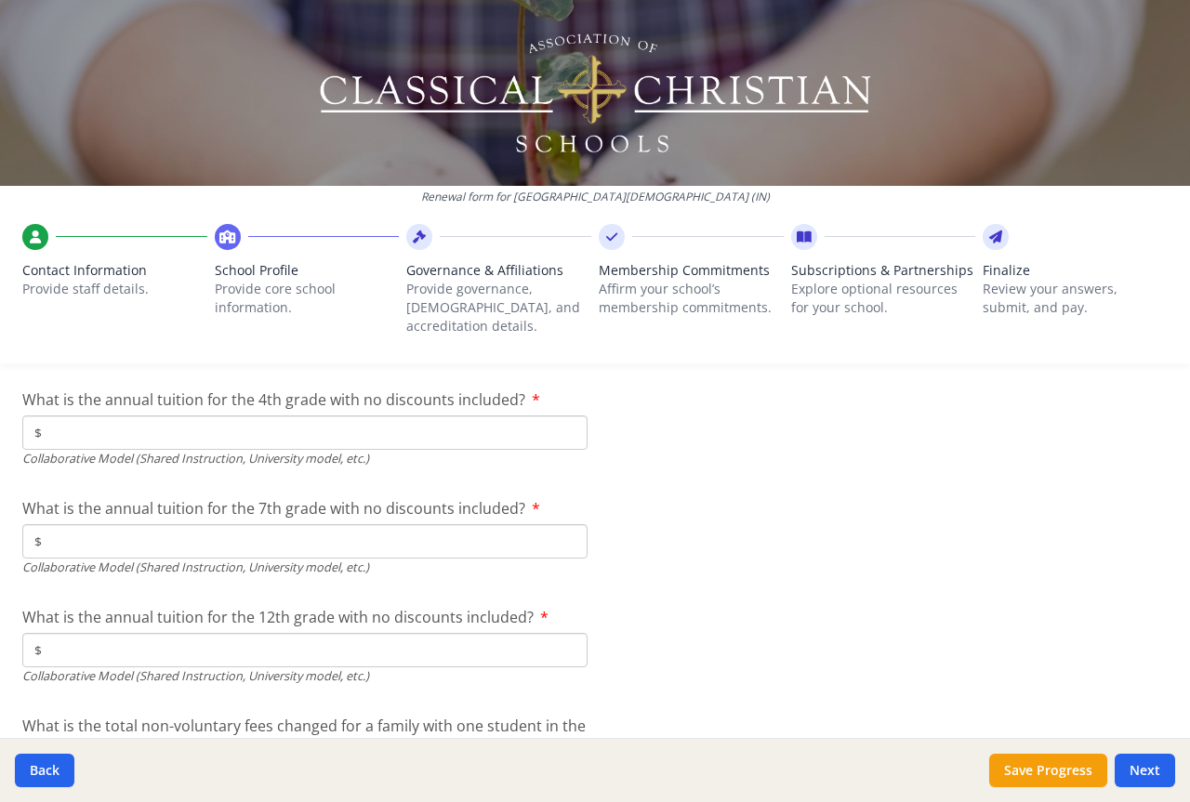
scroll to position [5961, 0]
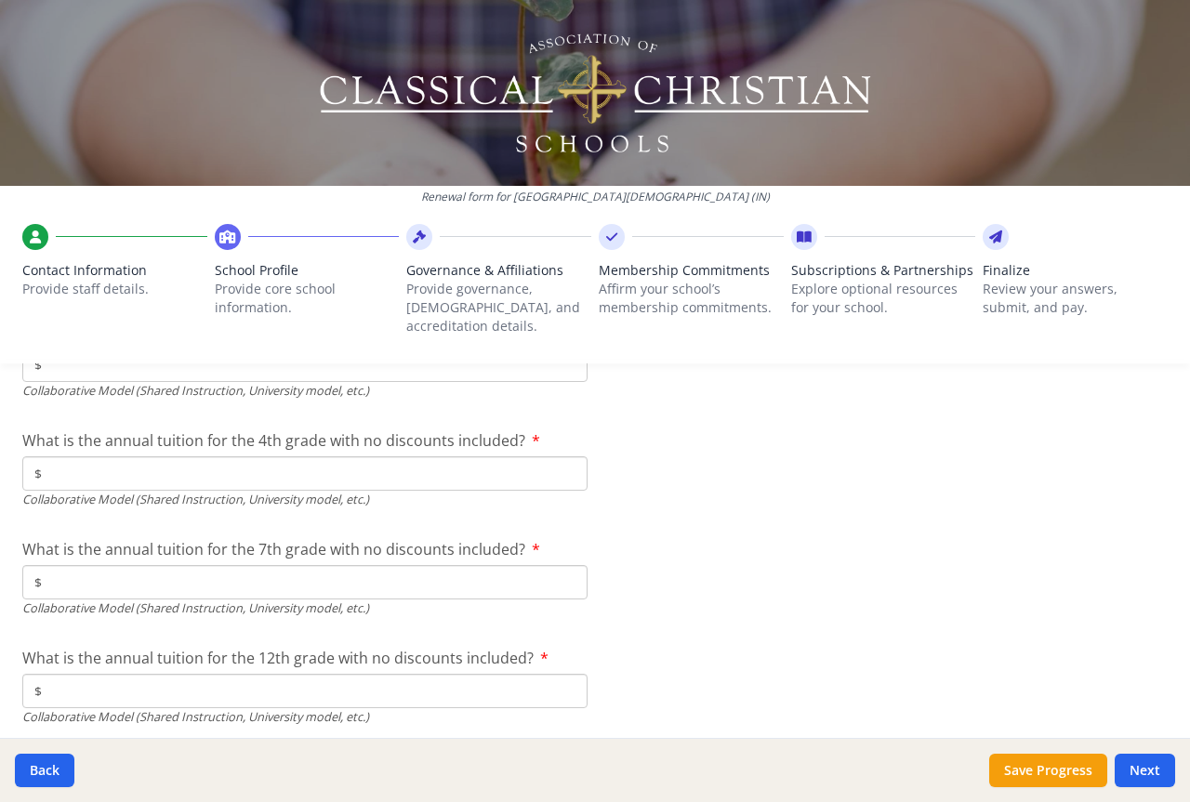
click at [44, 456] on input "$" at bounding box center [304, 473] width 565 height 34
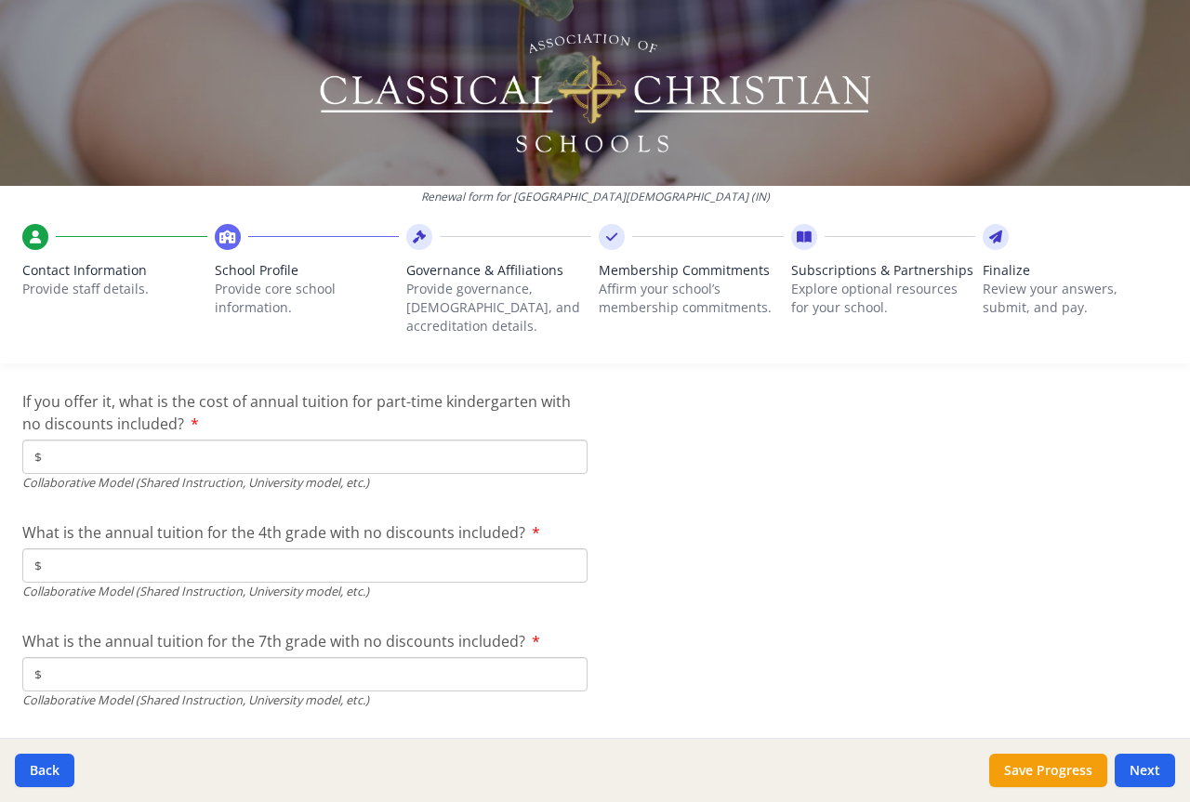
scroll to position [5868, 0]
click at [95, 441] on input "$" at bounding box center [304, 458] width 565 height 34
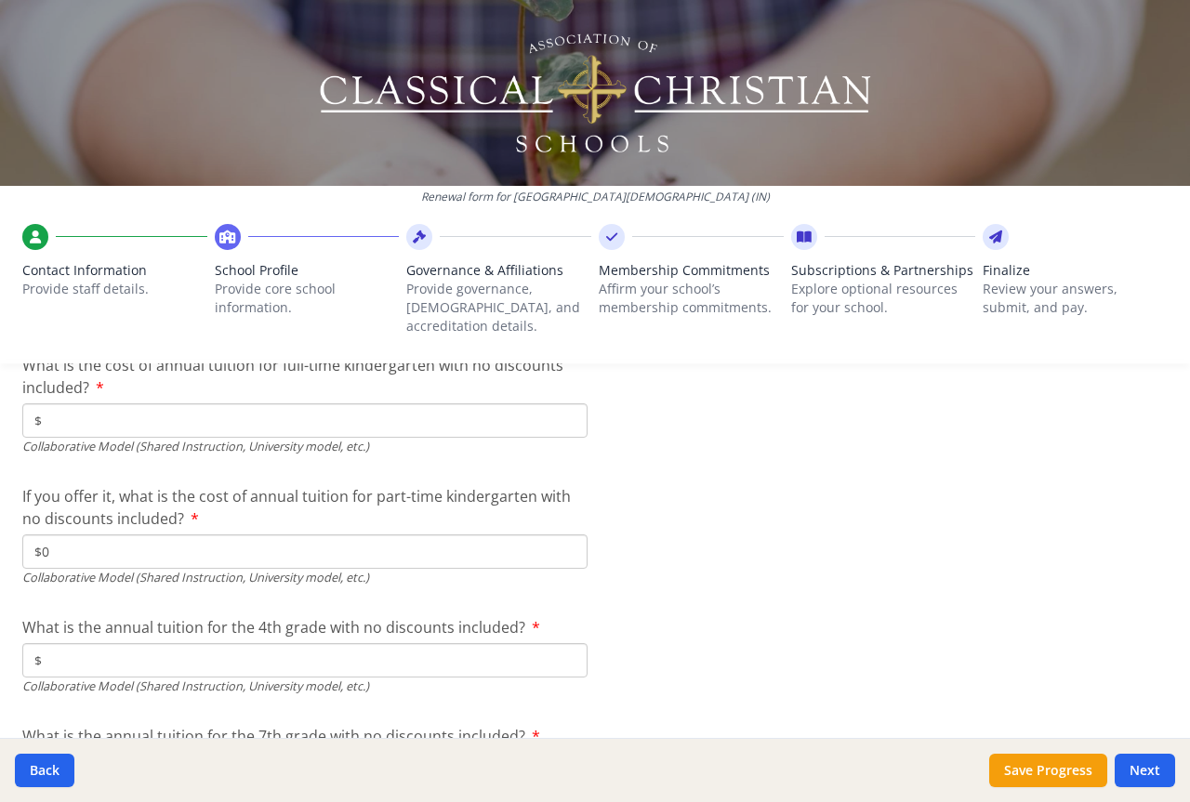
scroll to position [5775, 0]
type input "$0"
click at [68, 402] on input "$" at bounding box center [304, 419] width 565 height 34
type input "$0"
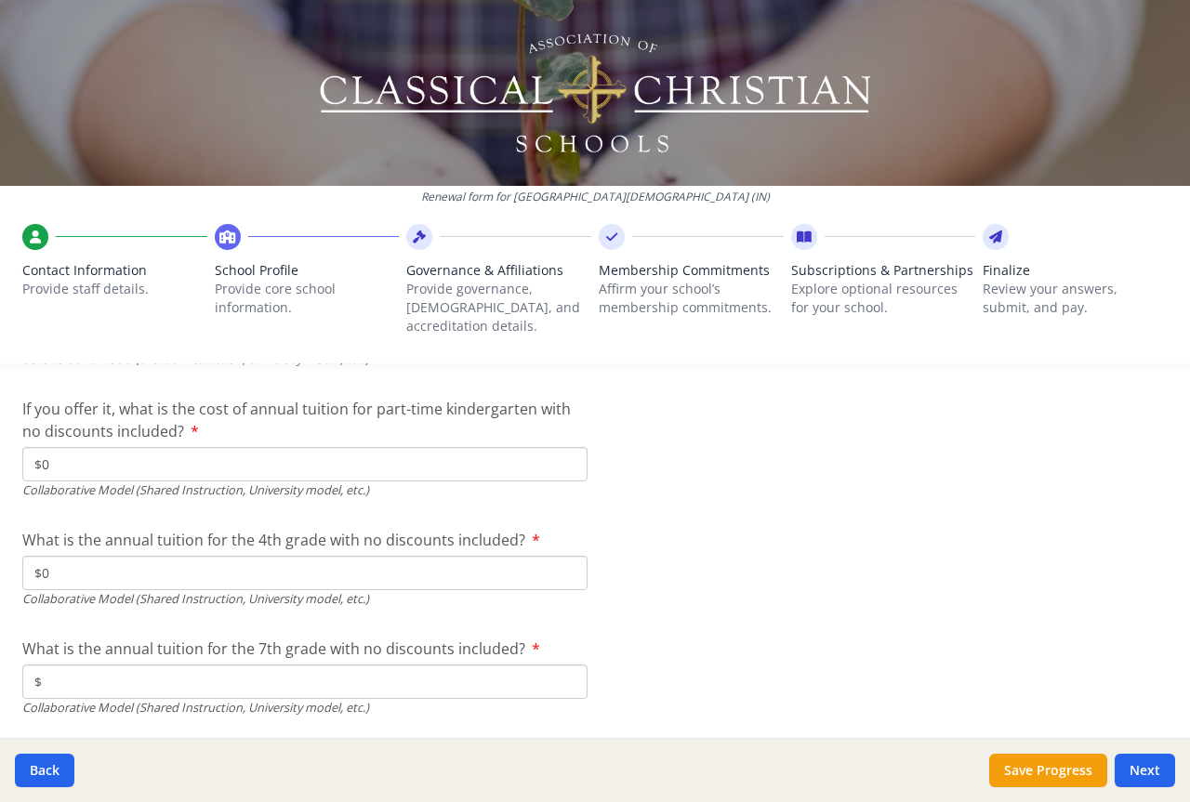
scroll to position [5954, 0]
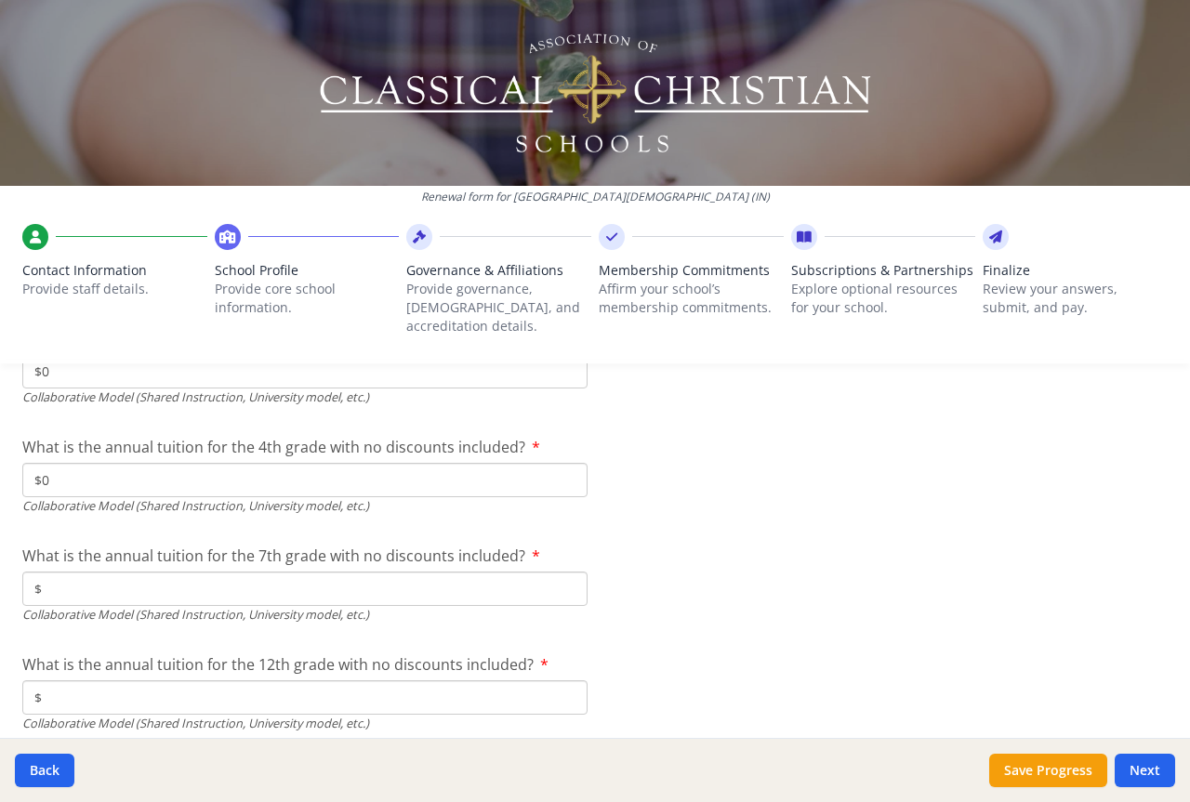
click at [67, 578] on input "$" at bounding box center [304, 589] width 565 height 34
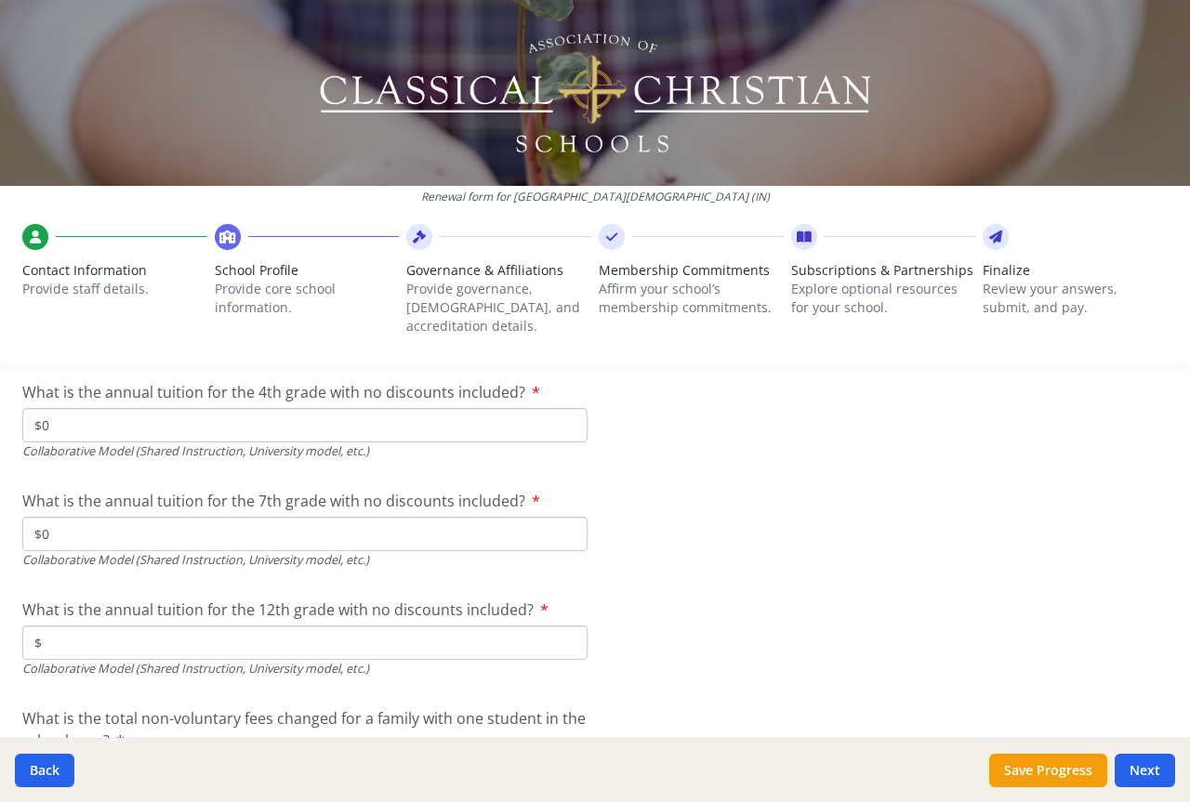
scroll to position [6047, 0]
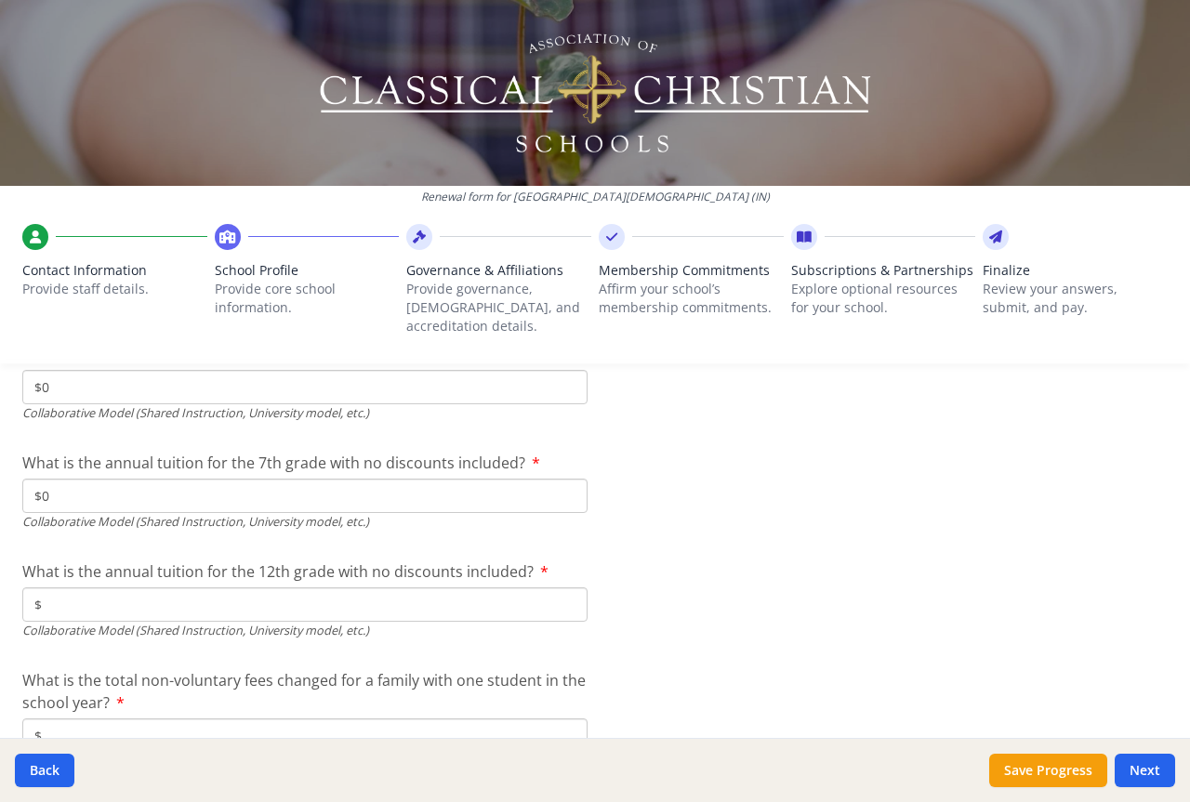
type input "$0"
click at [64, 587] on input "$" at bounding box center [304, 604] width 565 height 34
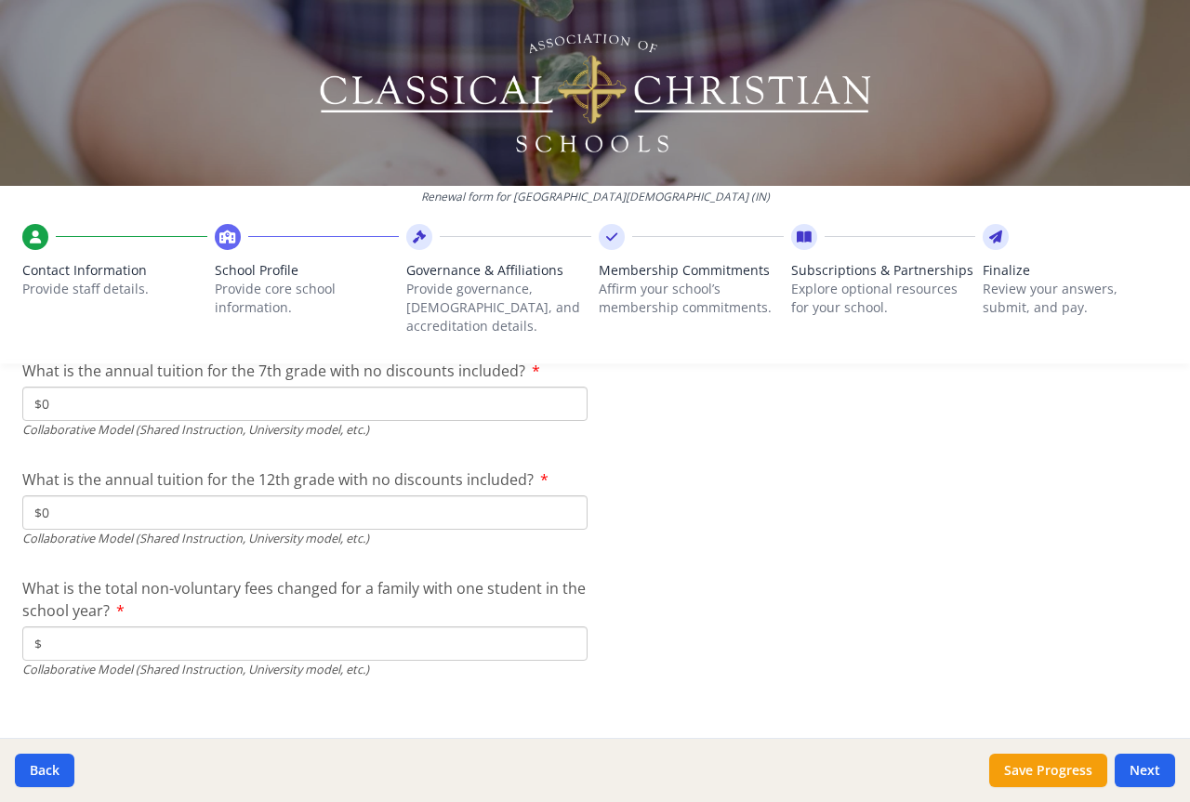
scroll to position [6140, 0]
type input "$0"
click at [52, 626] on input "$" at bounding box center [304, 643] width 565 height 34
type input "$0"
click at [118, 591] on label "What is the total non-voluntary fees changed for a family with one student in t…" at bounding box center [304, 598] width 565 height 45
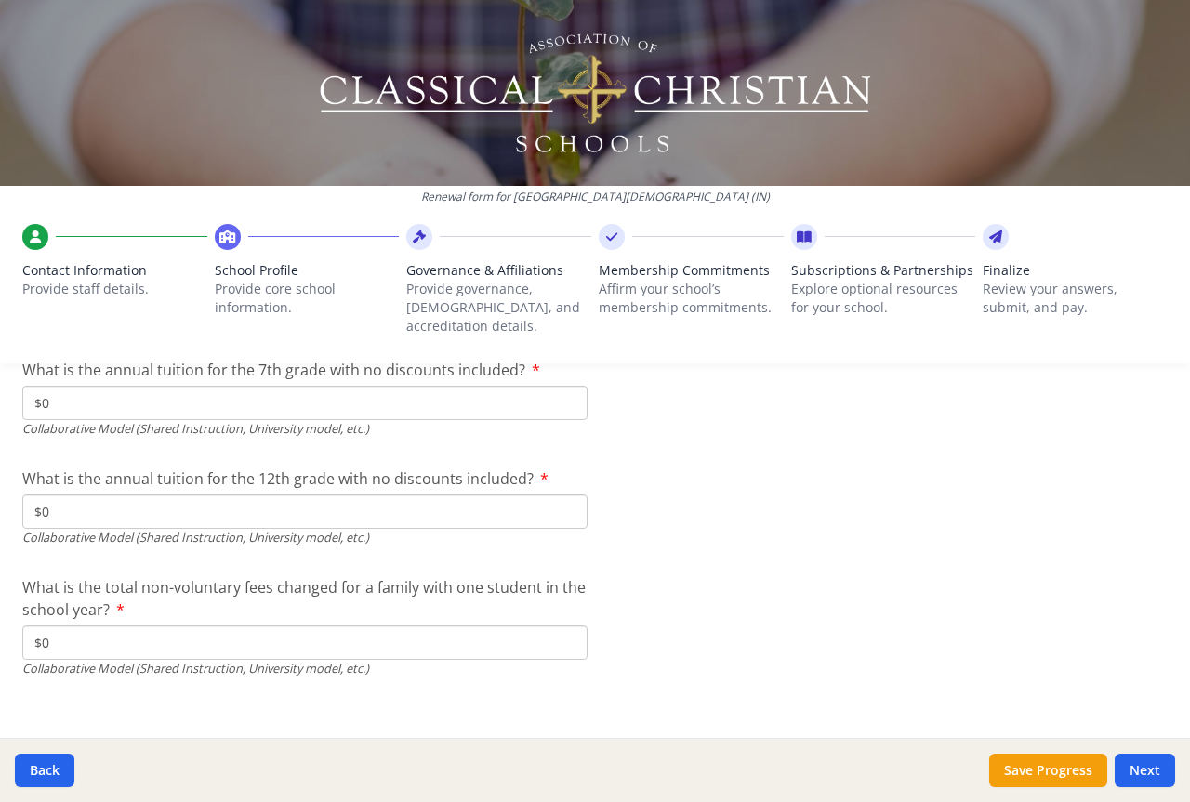
click at [118, 626] on input "$0" at bounding box center [304, 643] width 565 height 34
click at [1141, 767] on button "Next" at bounding box center [1144, 770] width 60 height 33
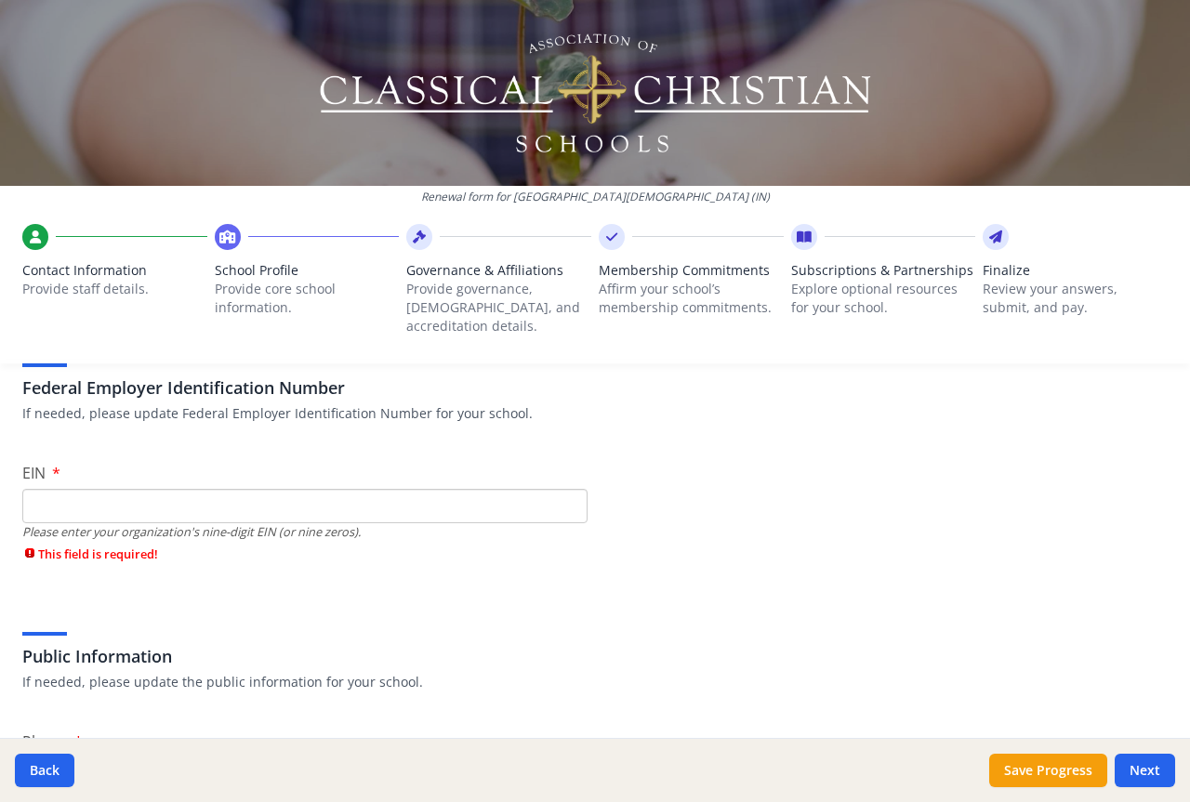
scroll to position [93, 0]
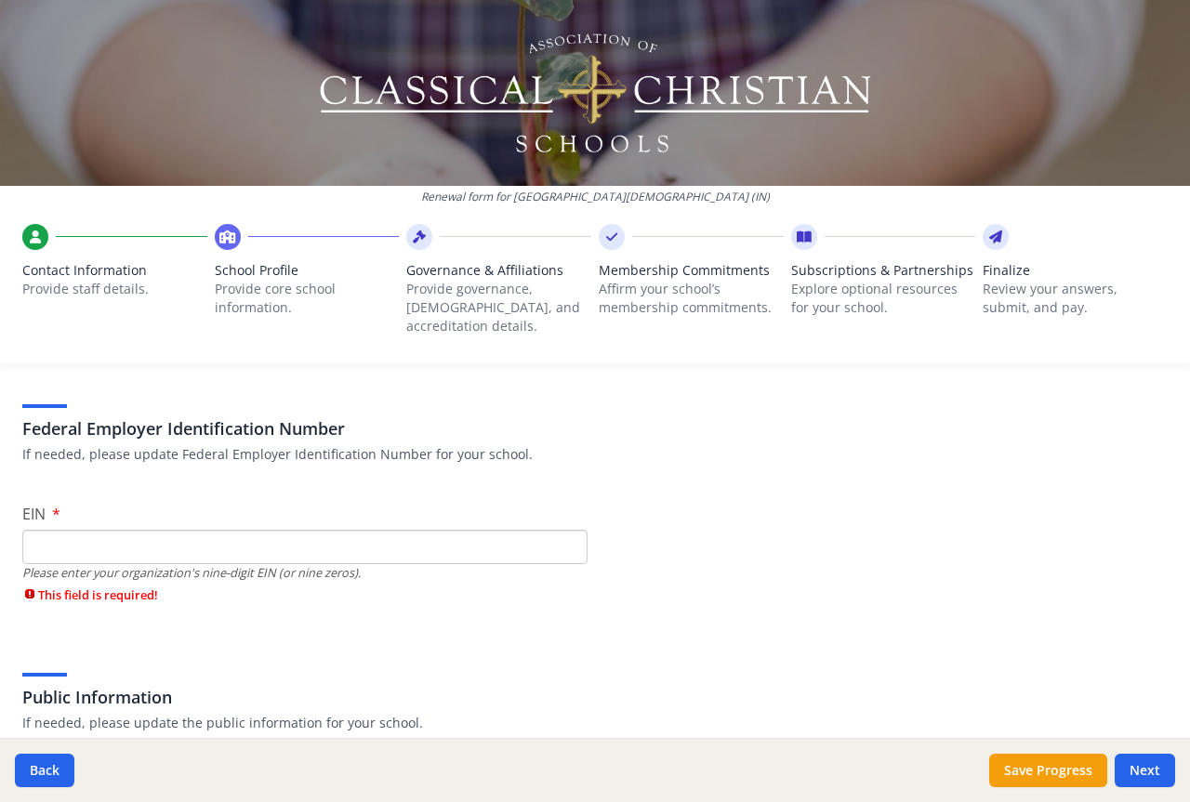
click at [31, 533] on input "EIN" at bounding box center [304, 547] width 565 height 34
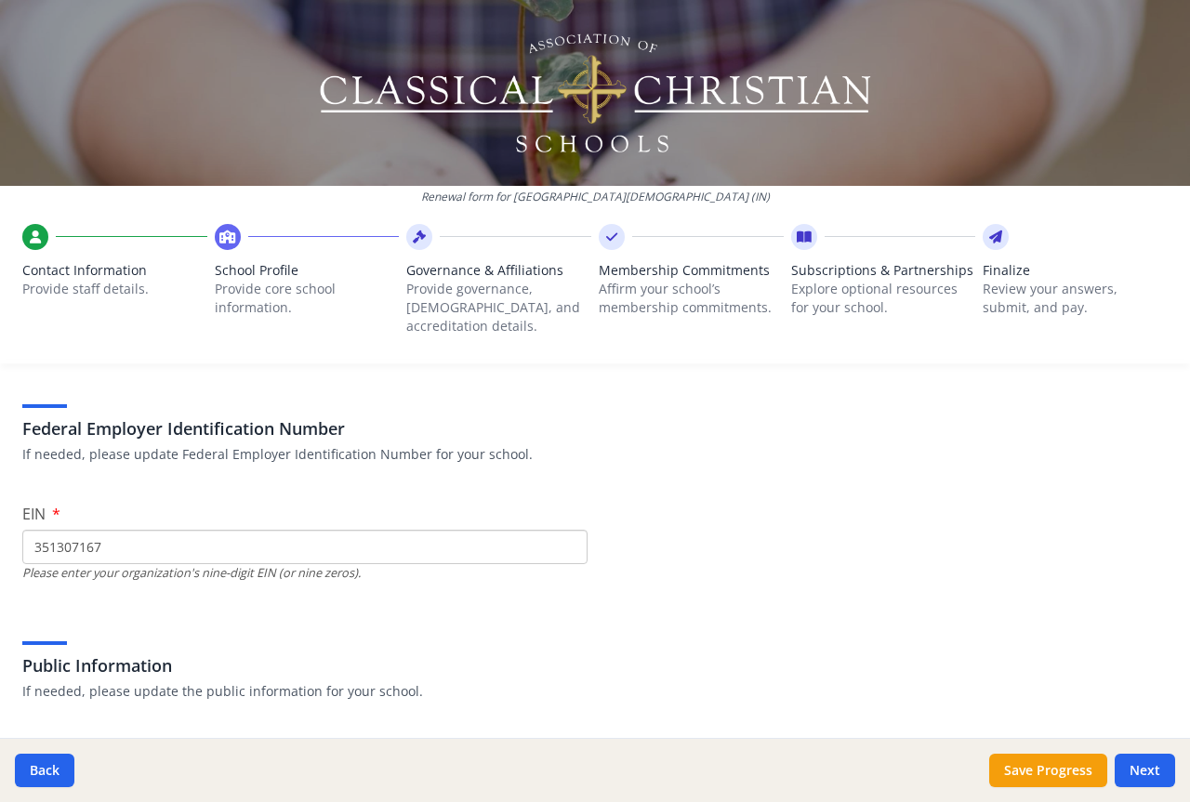
type input "351307167"
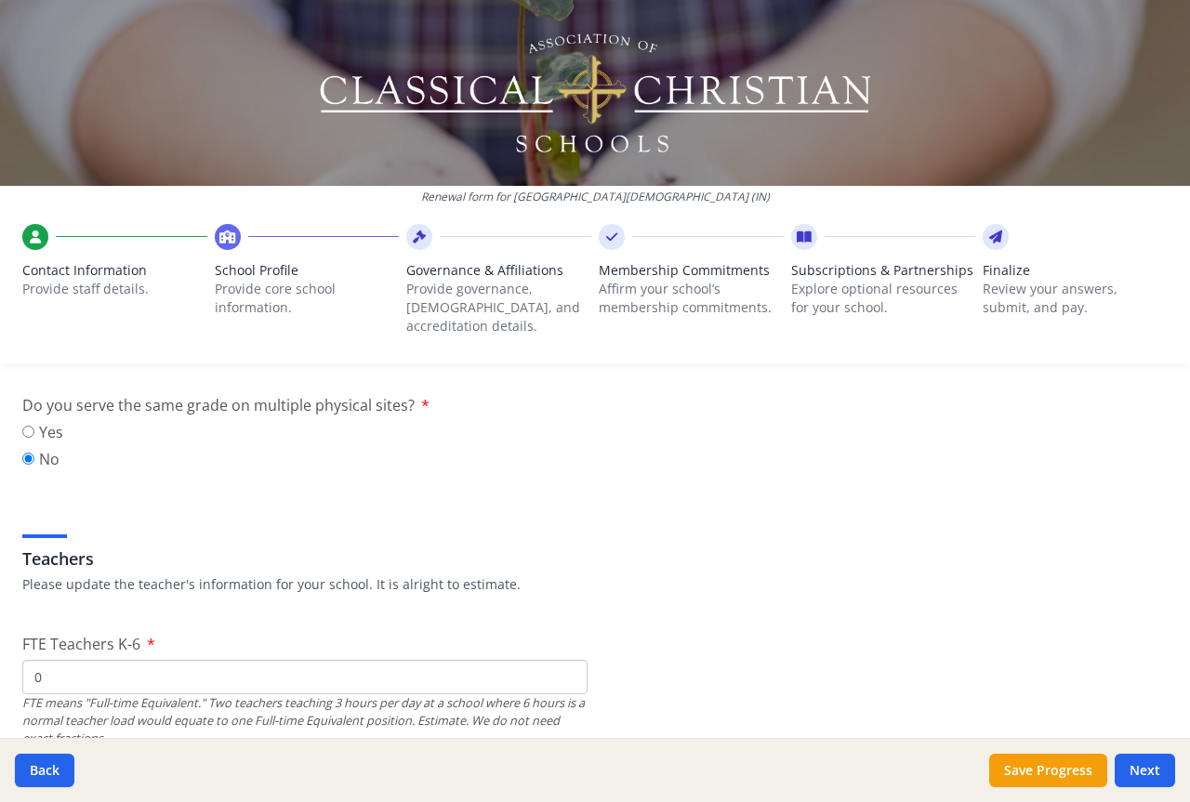
scroll to position [930, 0]
click at [1144, 764] on button "Next" at bounding box center [1144, 770] width 60 height 33
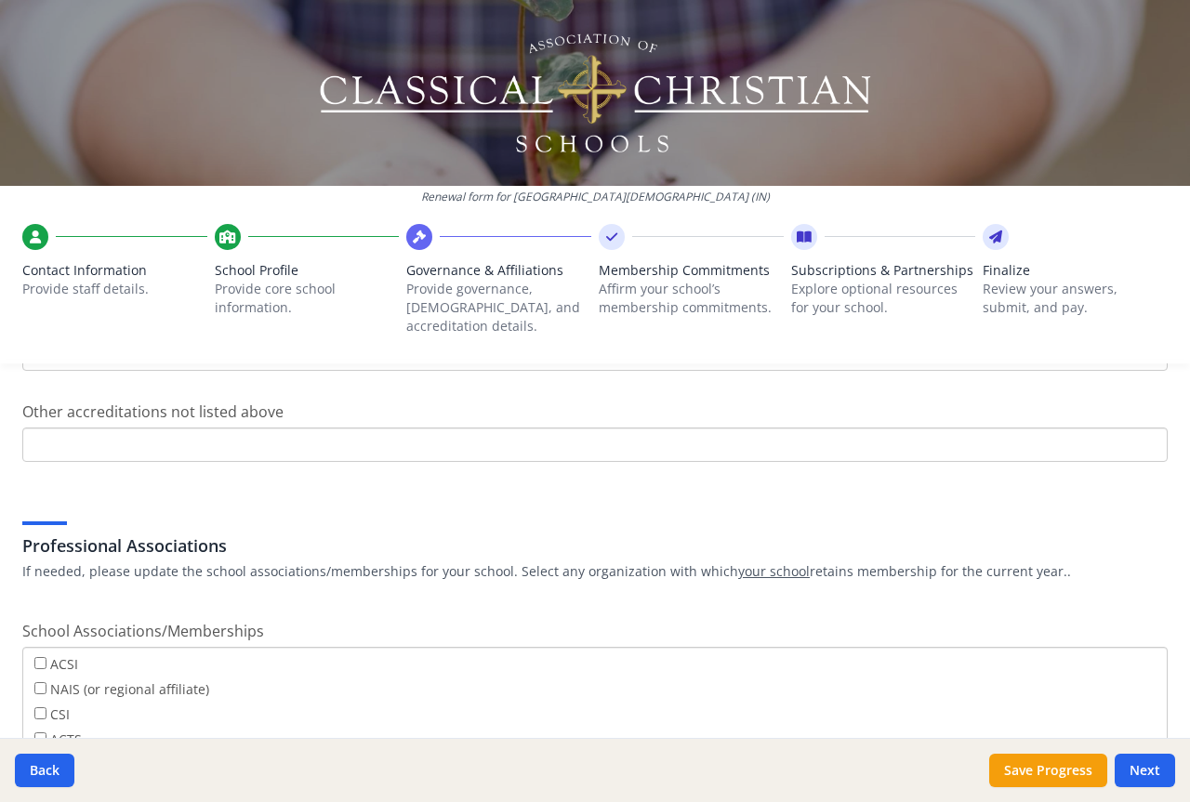
scroll to position [1394, 0]
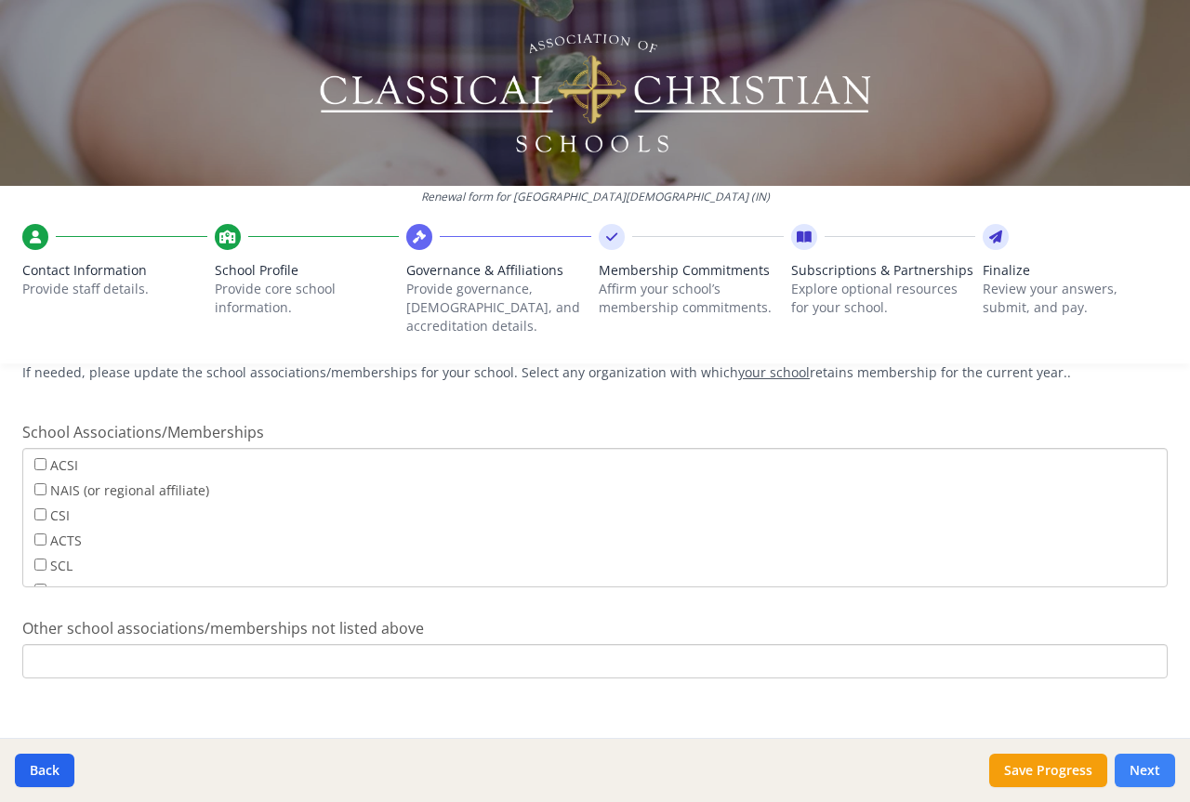
click at [1148, 761] on button "Next" at bounding box center [1144, 770] width 60 height 33
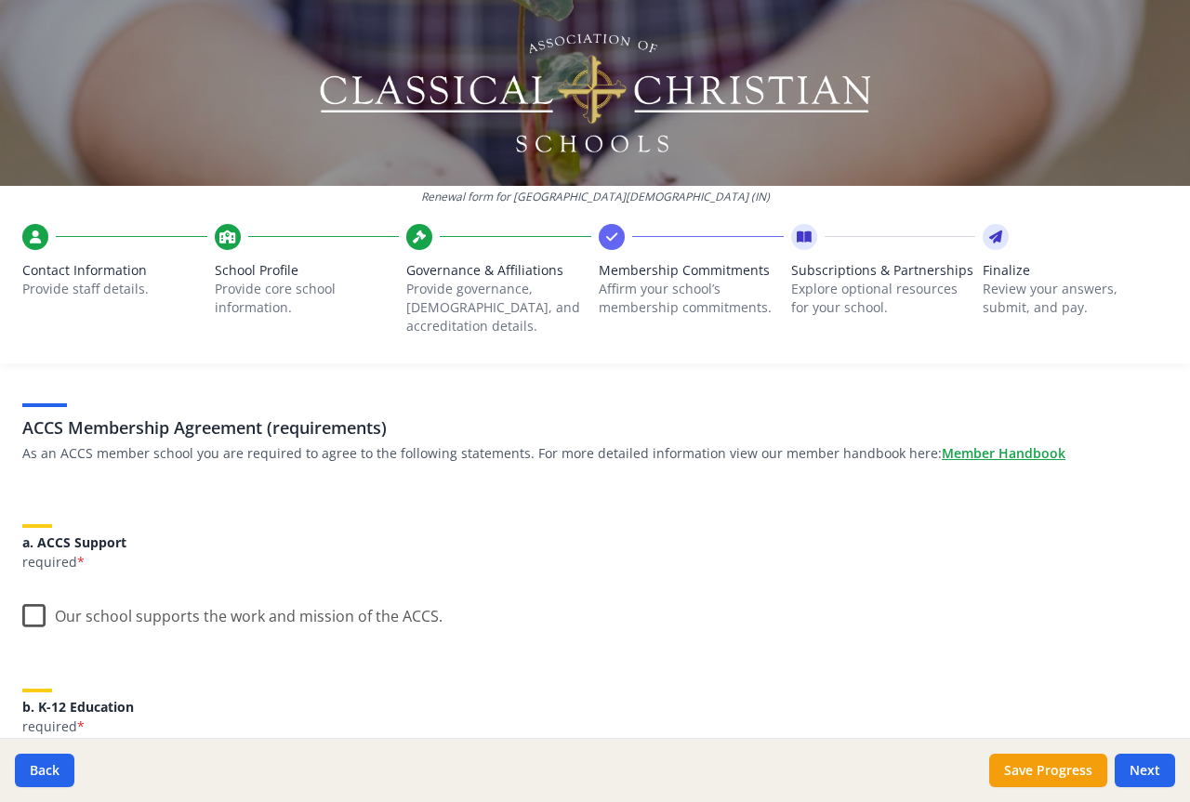
scroll to position [0, 0]
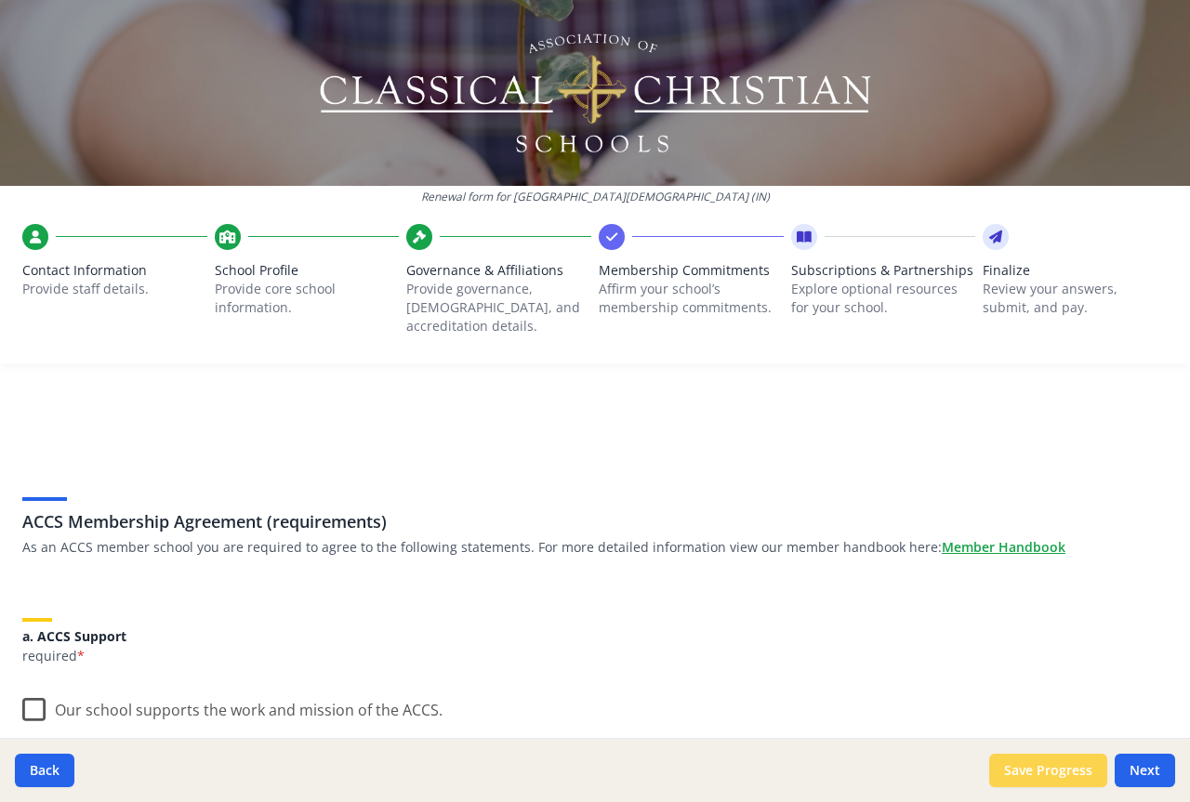
click at [1068, 768] on button "Save Progress" at bounding box center [1048, 770] width 118 height 33
